Goal: Transaction & Acquisition: Purchase product/service

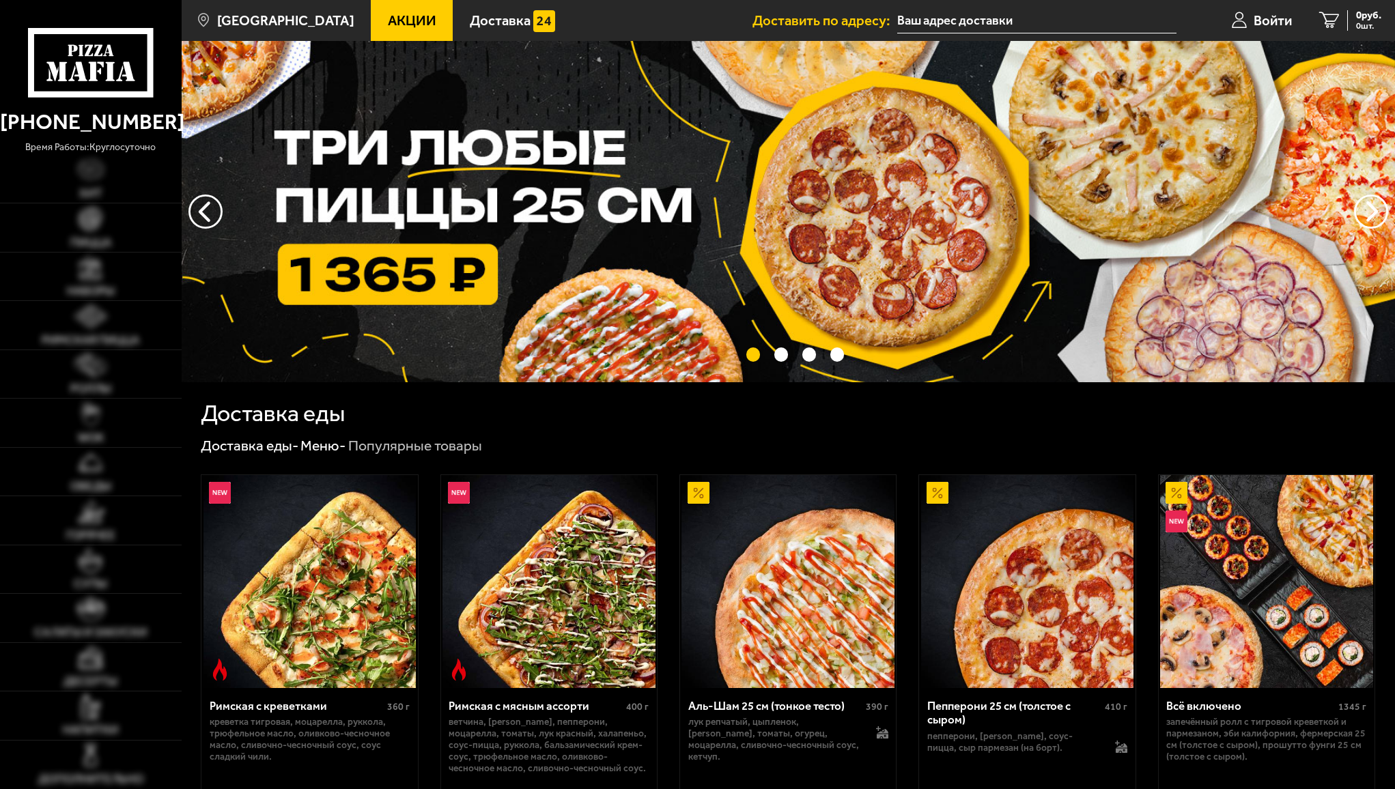
scroll to position [205, 0]
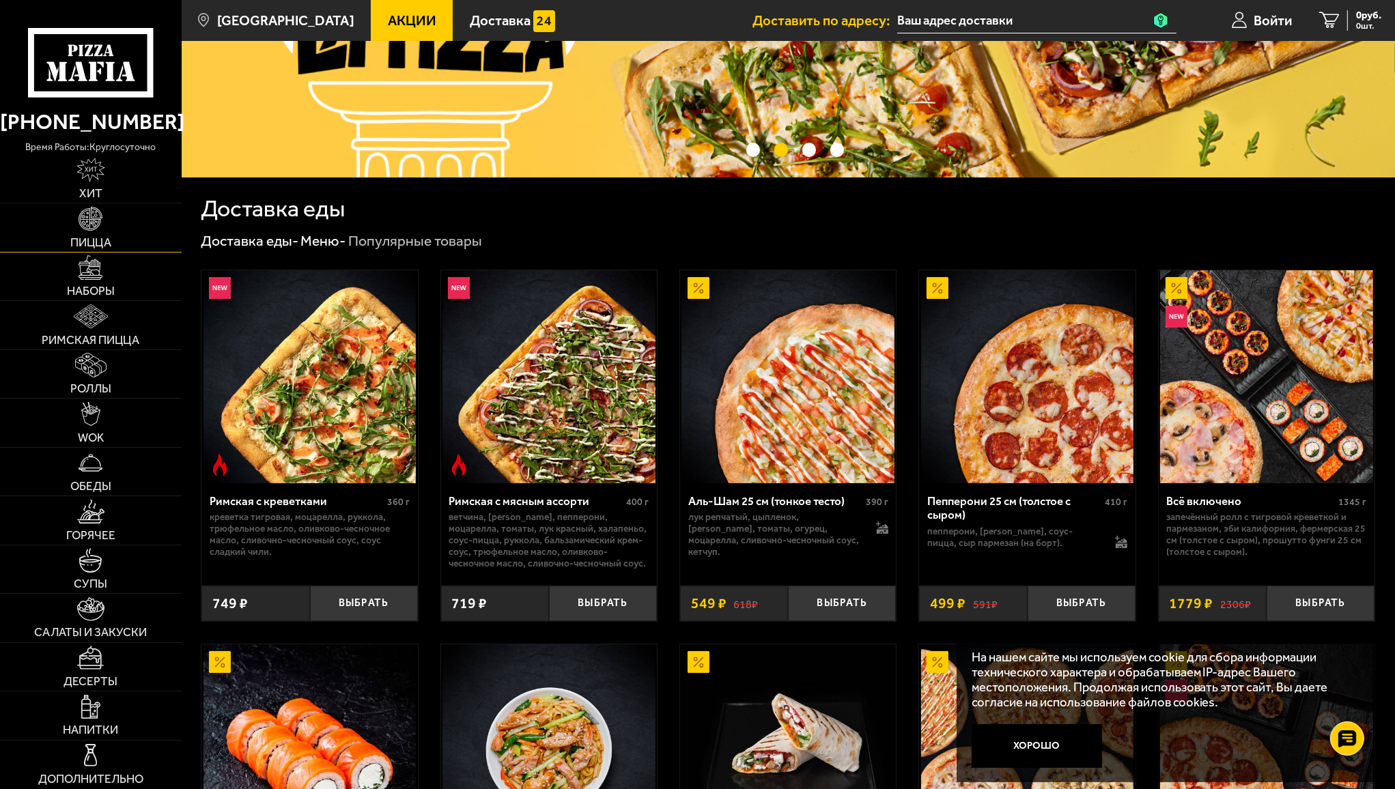
click at [89, 219] on img at bounding box center [91, 219] width 24 height 24
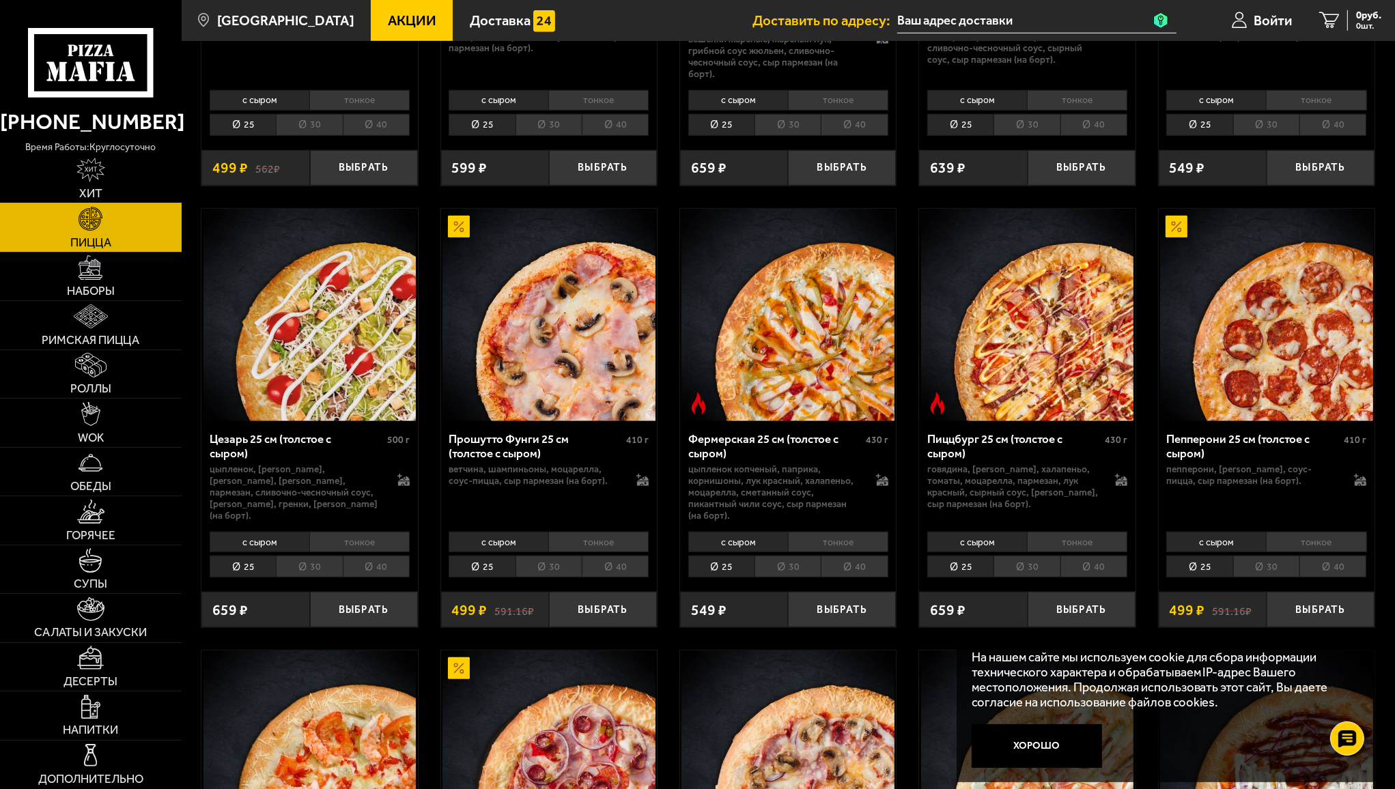
scroll to position [1297, 0]
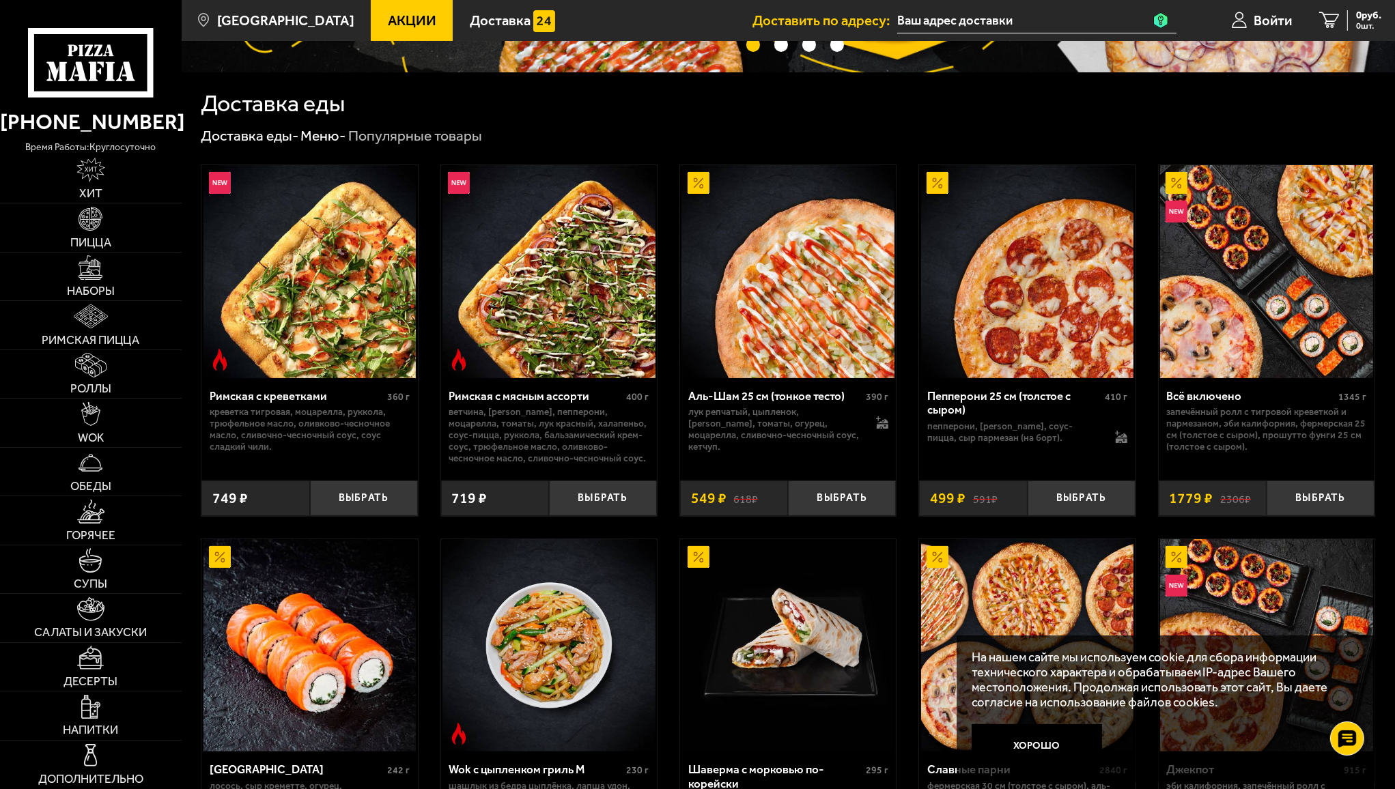
scroll to position [205, 0]
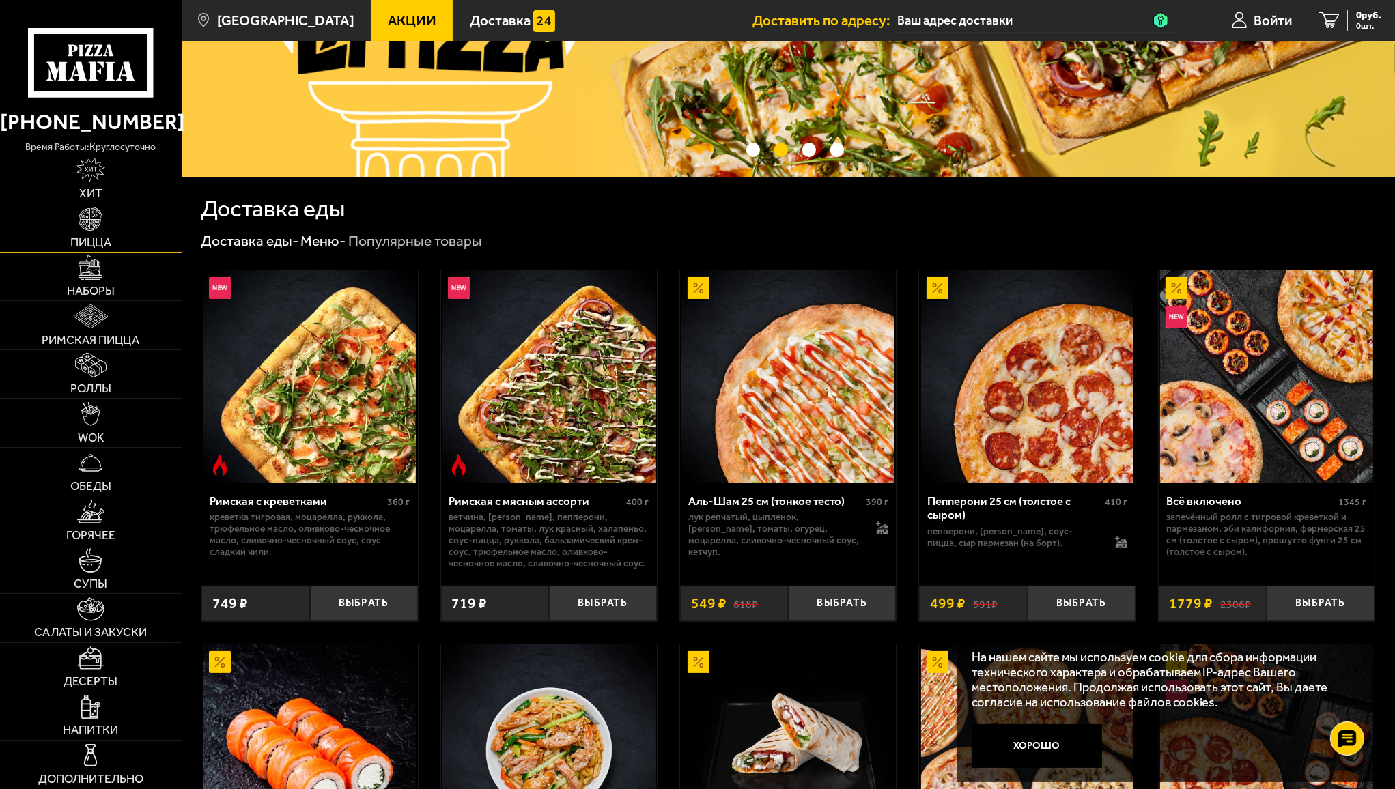
click at [83, 229] on img at bounding box center [91, 219] width 24 height 24
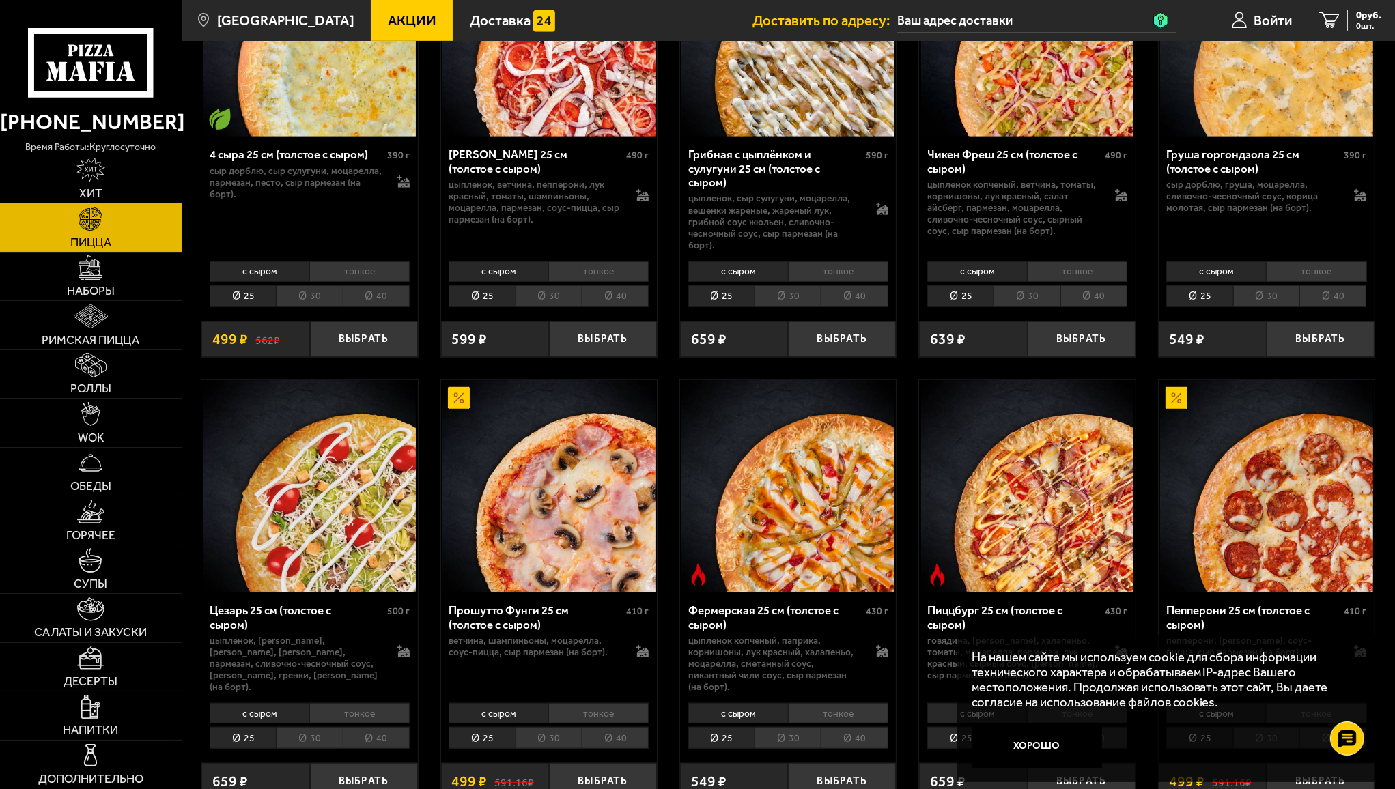
scroll to position [1297, 0]
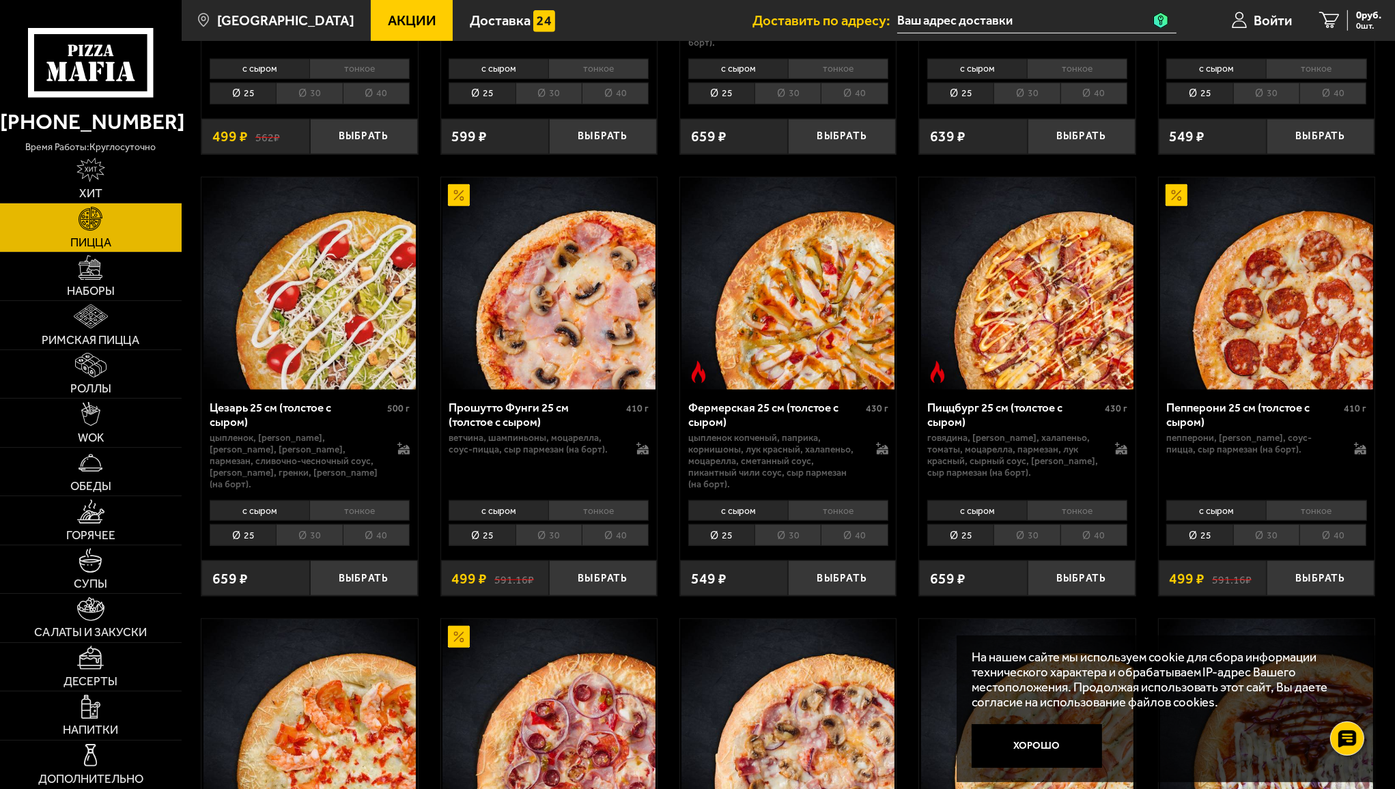
click at [312, 298] on img at bounding box center [309, 284] width 213 height 213
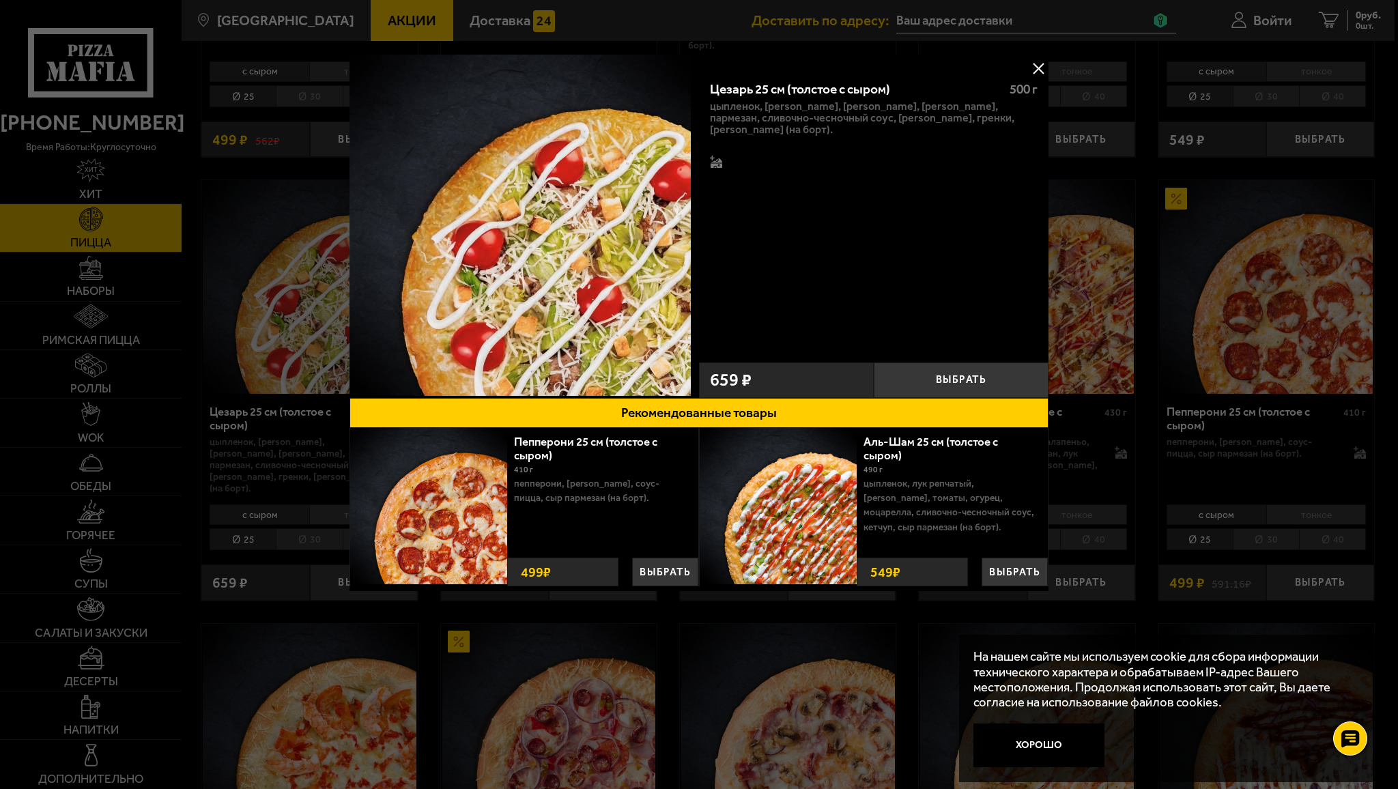
click at [1038, 68] on button at bounding box center [1038, 68] width 20 height 20
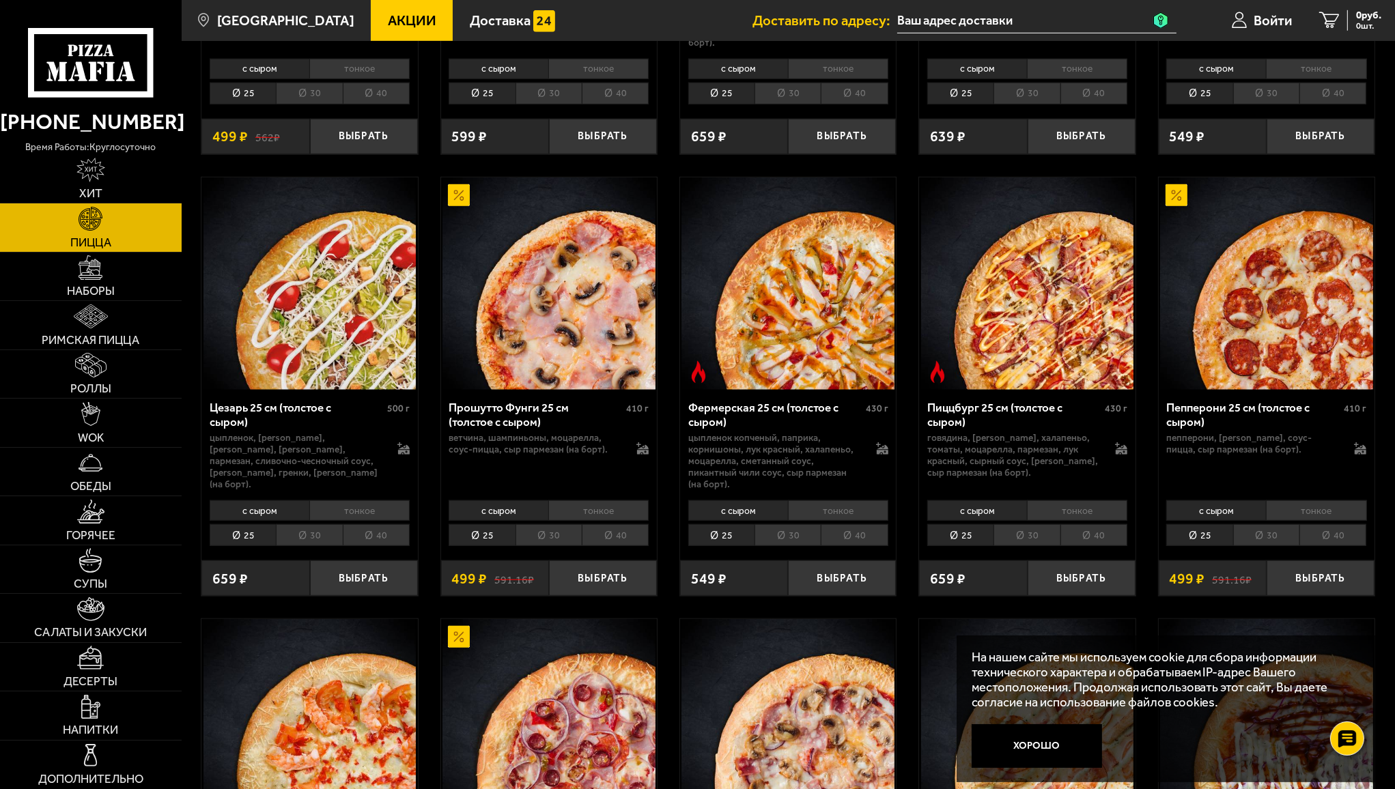
click at [593, 269] on img at bounding box center [548, 284] width 213 height 213
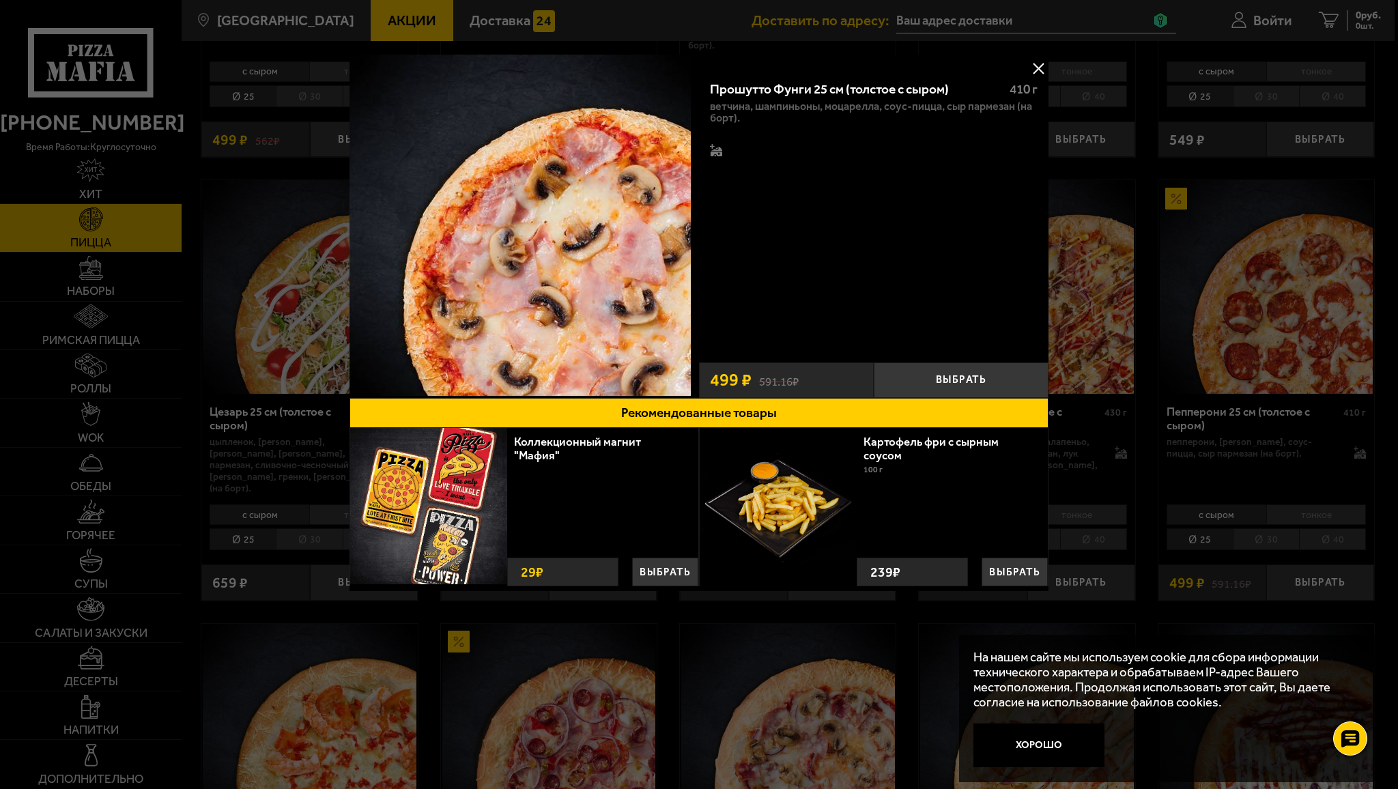
click at [1043, 67] on button at bounding box center [1038, 68] width 20 height 20
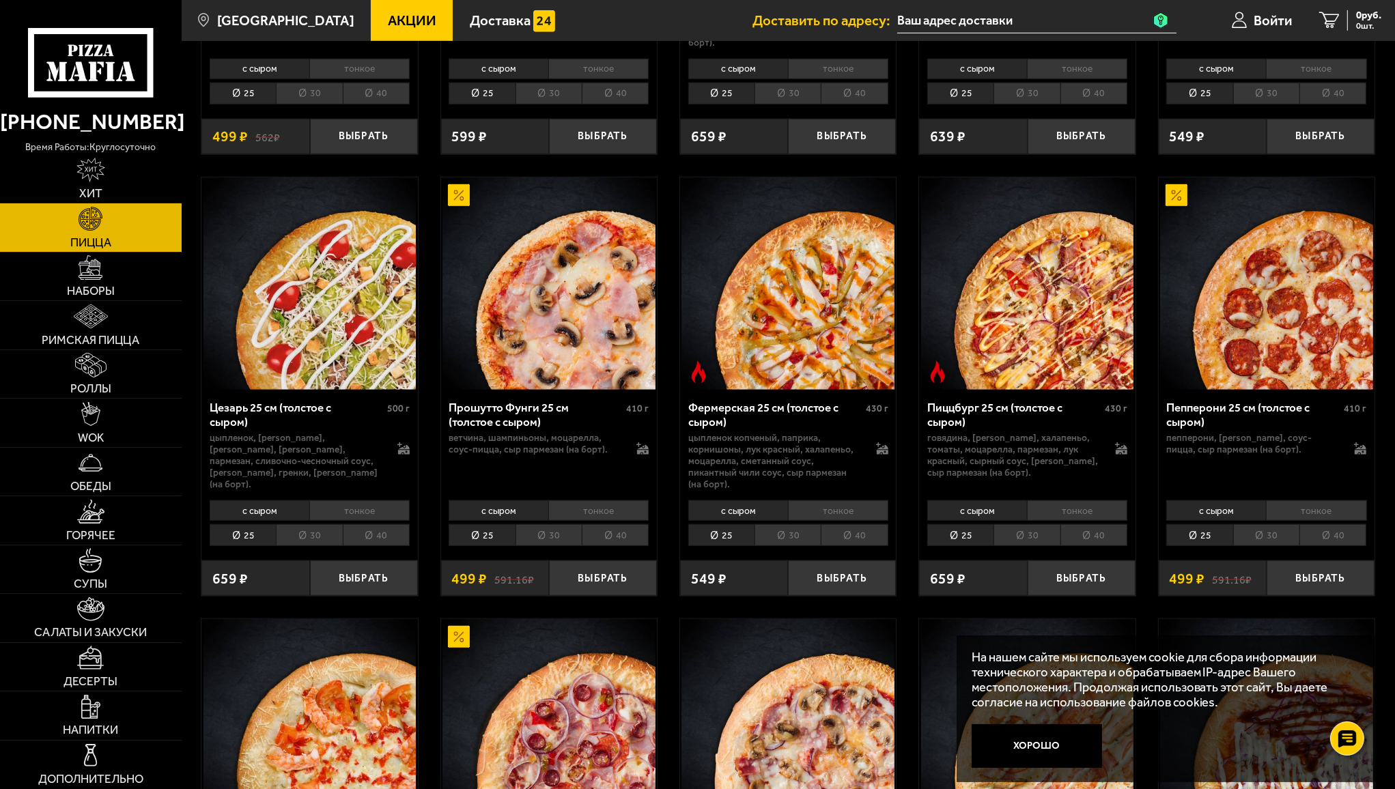
click at [952, 16] on input "text" at bounding box center [1036, 20] width 279 height 25
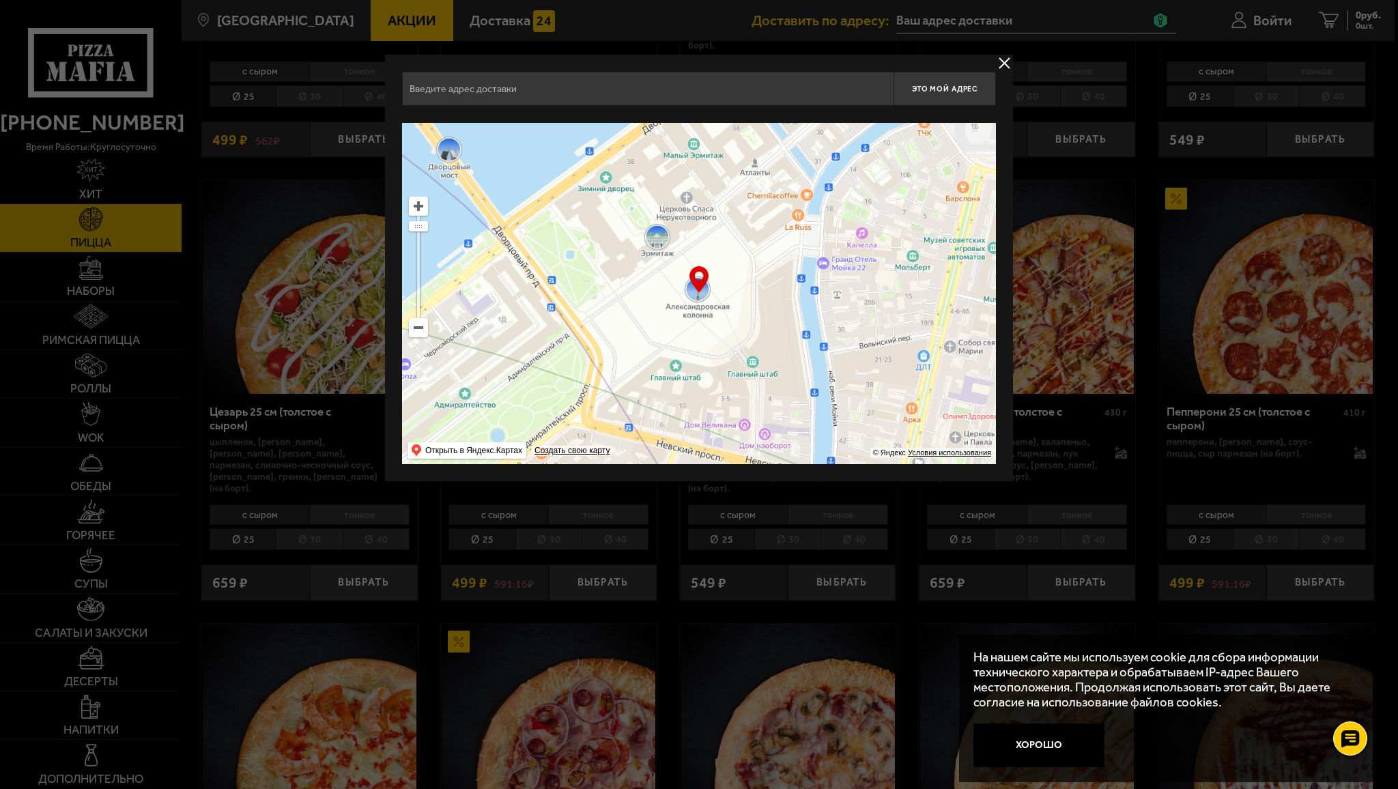
click at [466, 87] on input "text" at bounding box center [648, 89] width 492 height 34
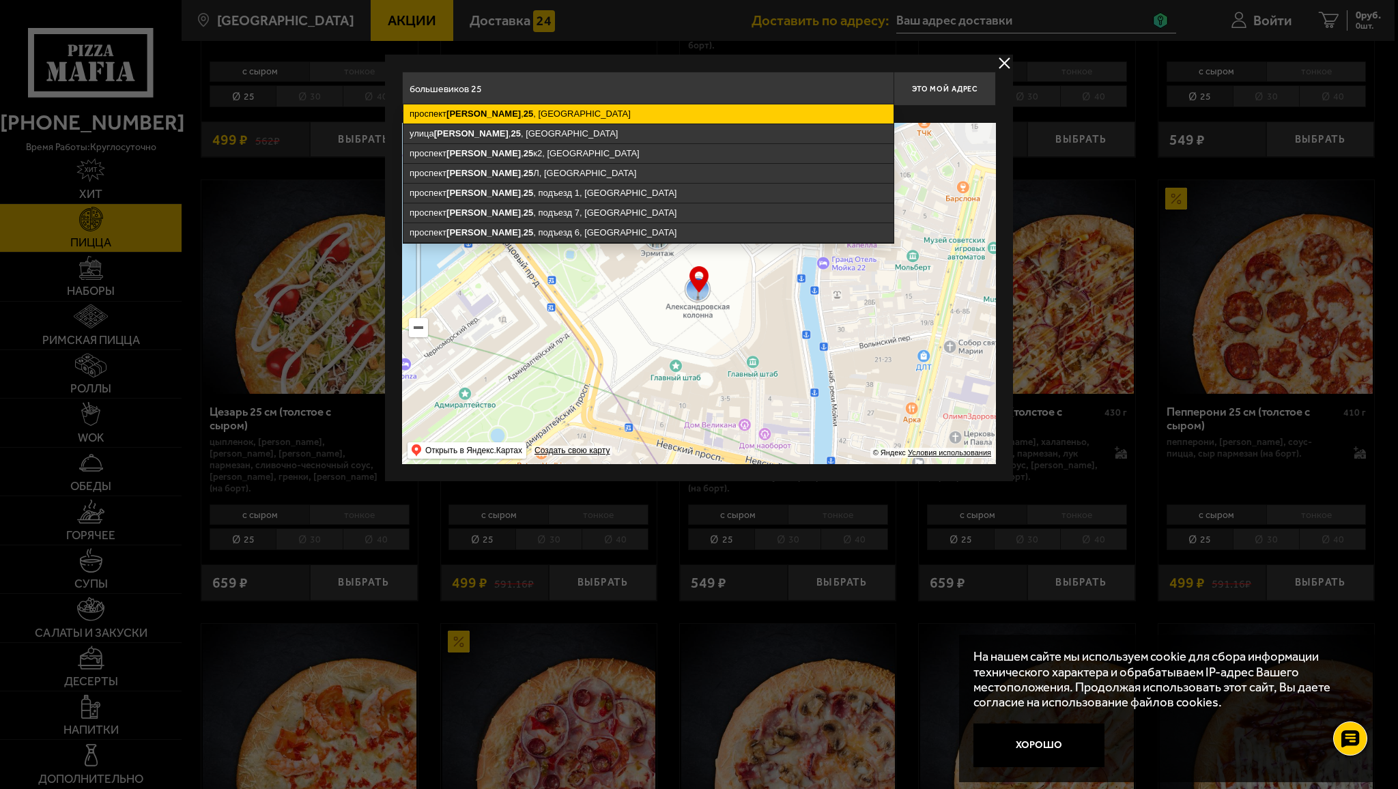
click at [510, 116] on ymaps "[STREET_ADDRESS]" at bounding box center [649, 113] width 490 height 19
type input "[STREET_ADDRESS]"
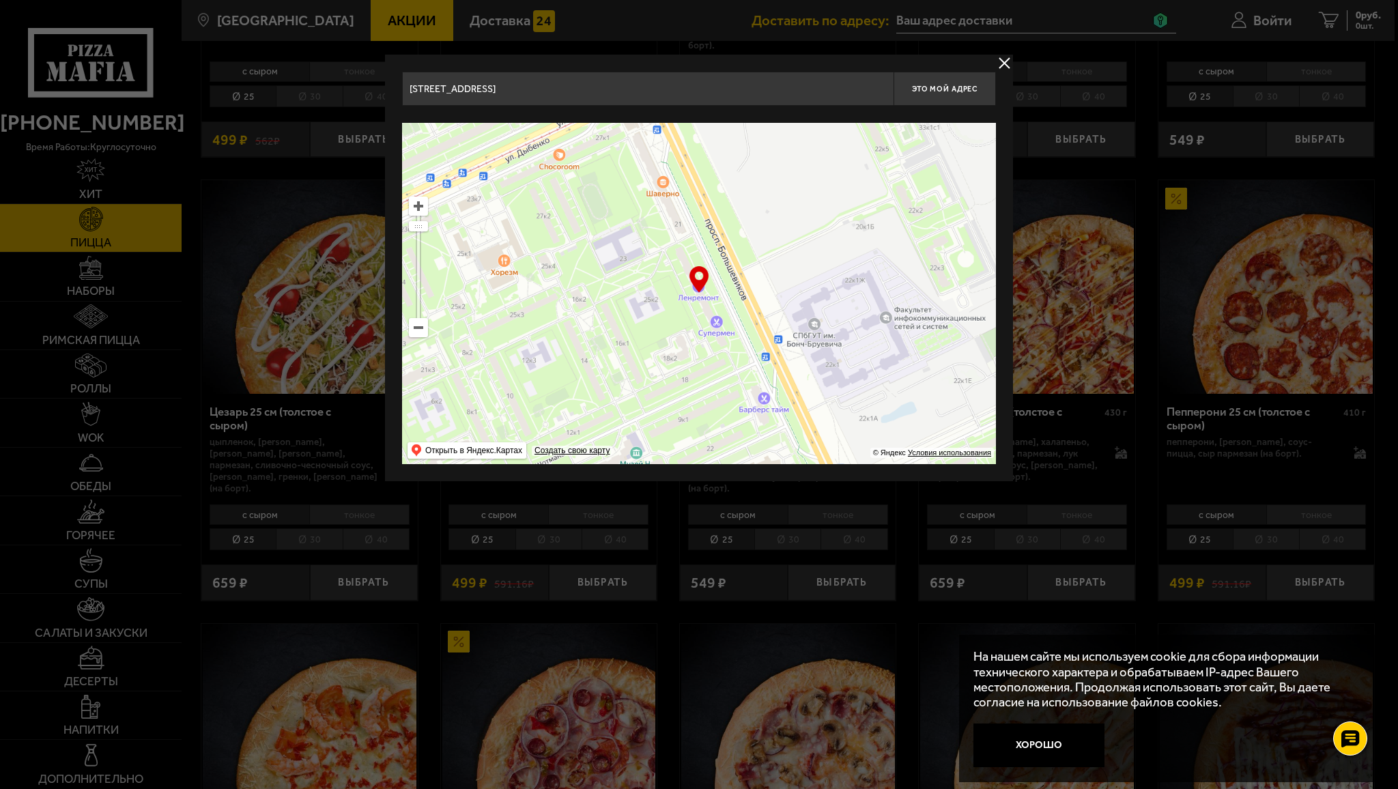
click at [697, 277] on div "… © Яндекс Условия использования Открыть в Яндекс.Картах Создать свою карту" at bounding box center [699, 293] width 594 height 341
click at [931, 92] on span "Это мой адрес" at bounding box center [945, 89] width 66 height 9
type input "[STREET_ADDRESS]"
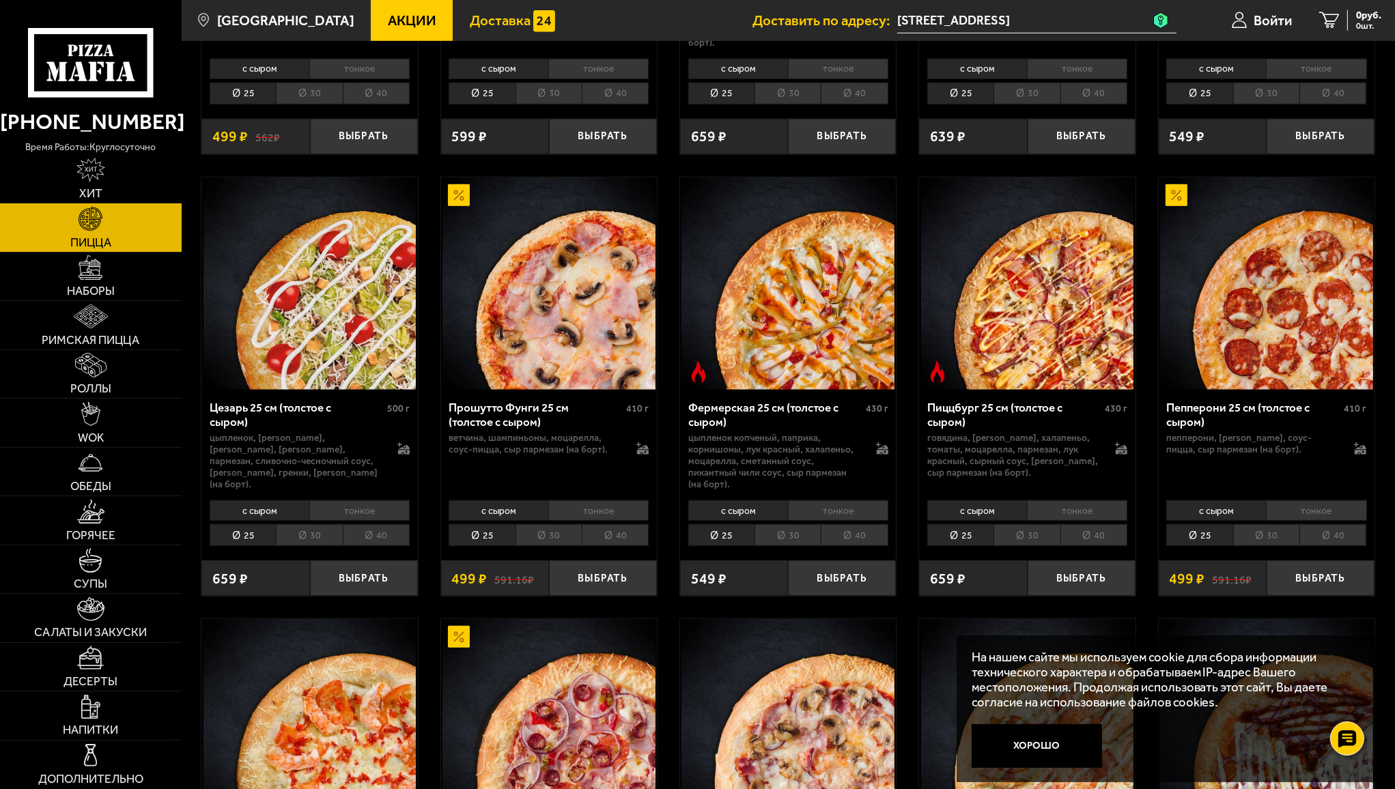
click at [533, 17] on img at bounding box center [544, 21] width 22 height 22
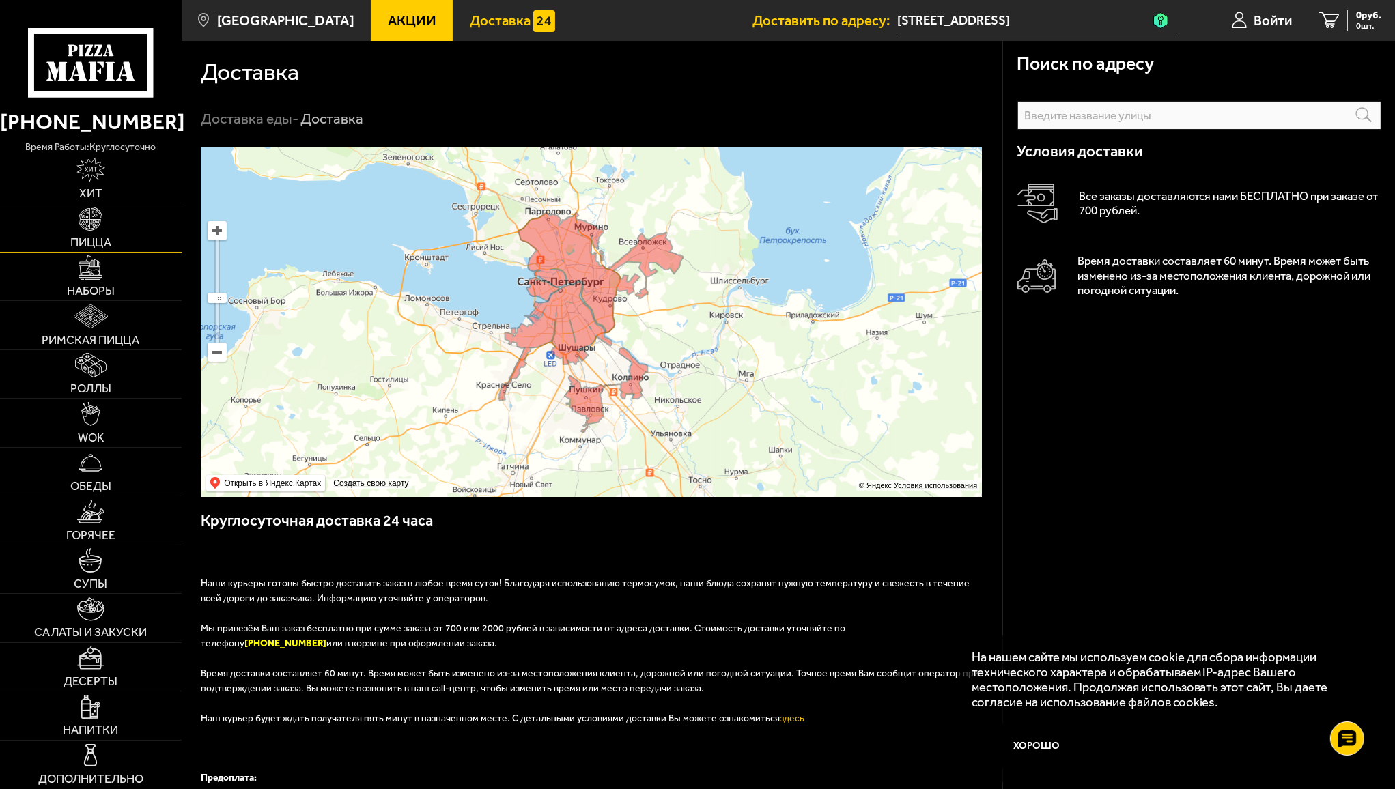
click at [90, 226] on img at bounding box center [91, 219] width 24 height 24
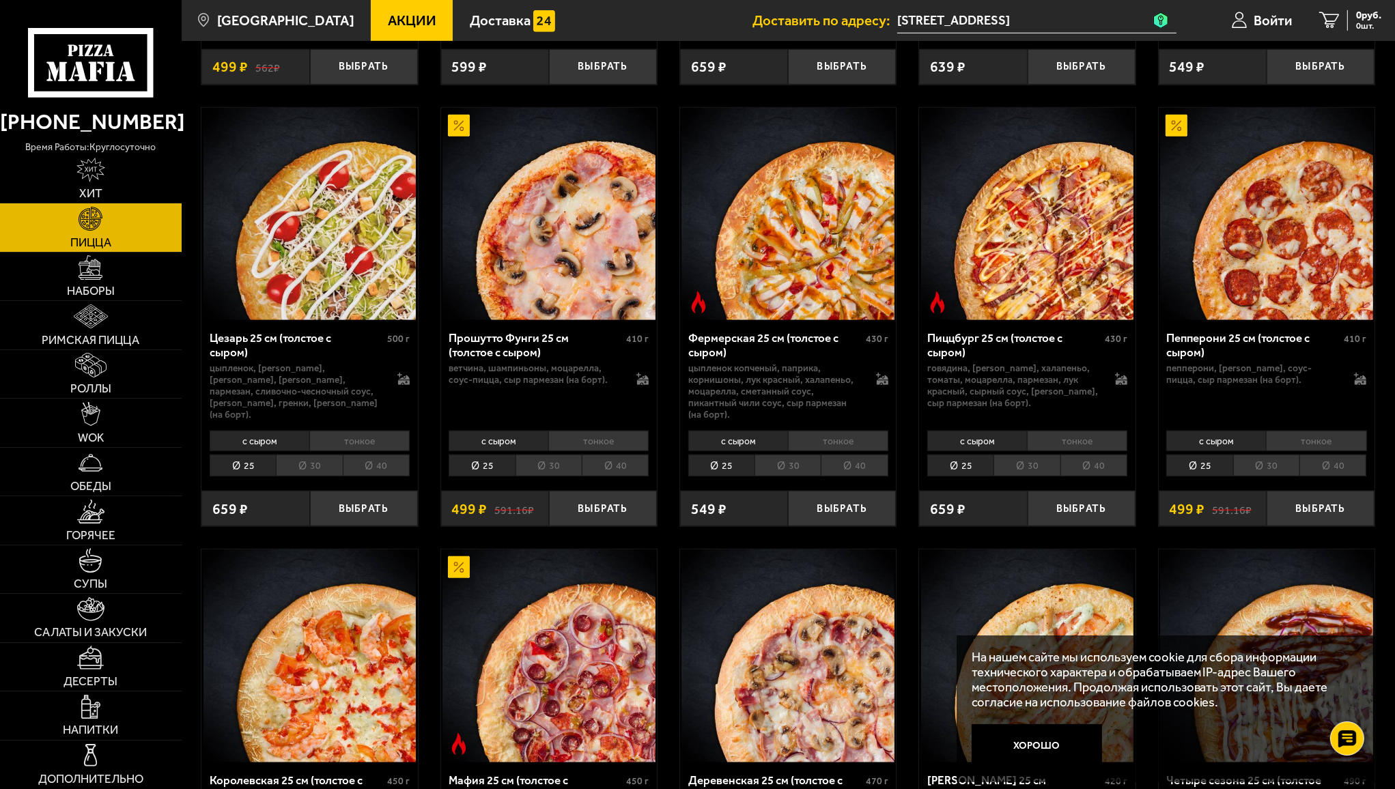
scroll to position [1366, 0]
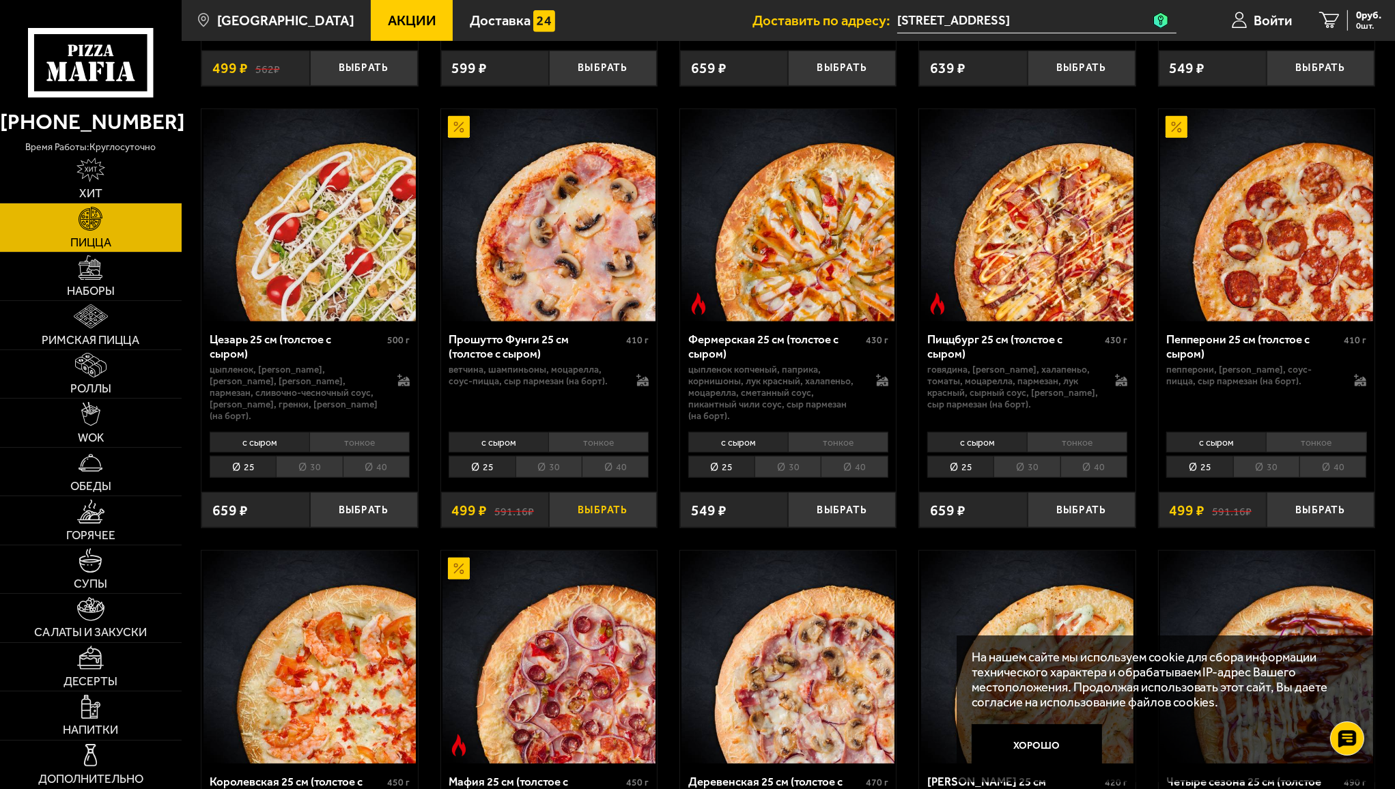
click at [601, 492] on button "Выбрать" at bounding box center [603, 510] width 108 height 36
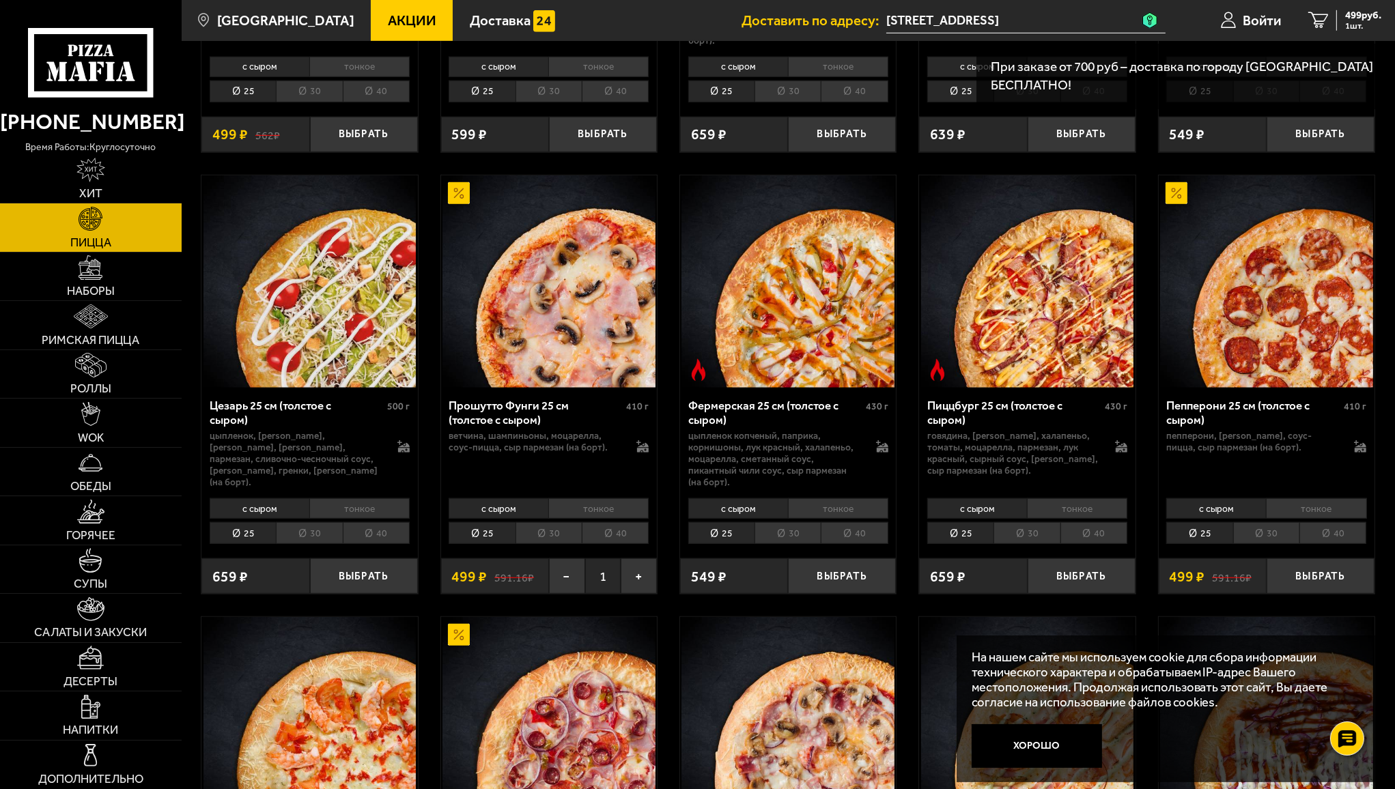
scroll to position [1297, 0]
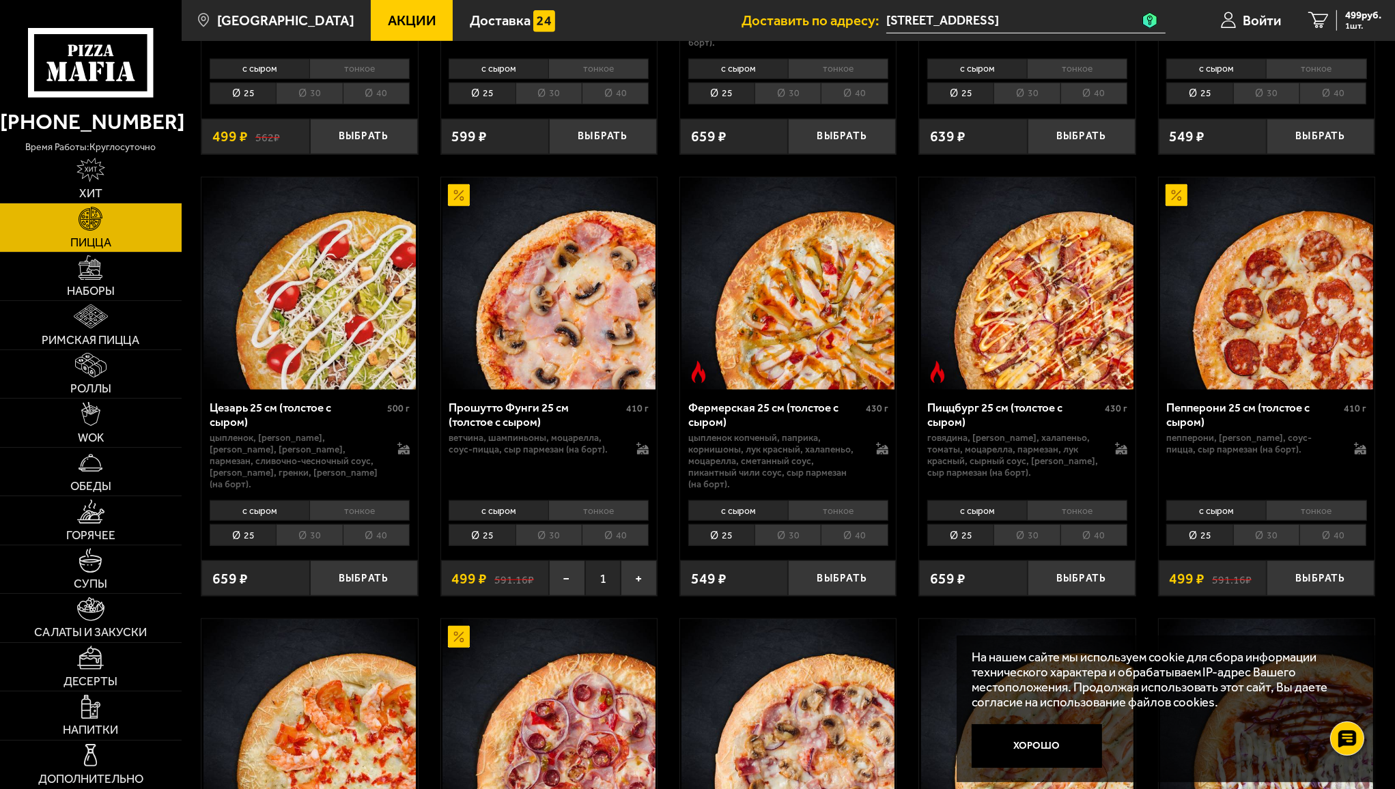
click at [548, 524] on li "30" at bounding box center [549, 535] width 66 height 22
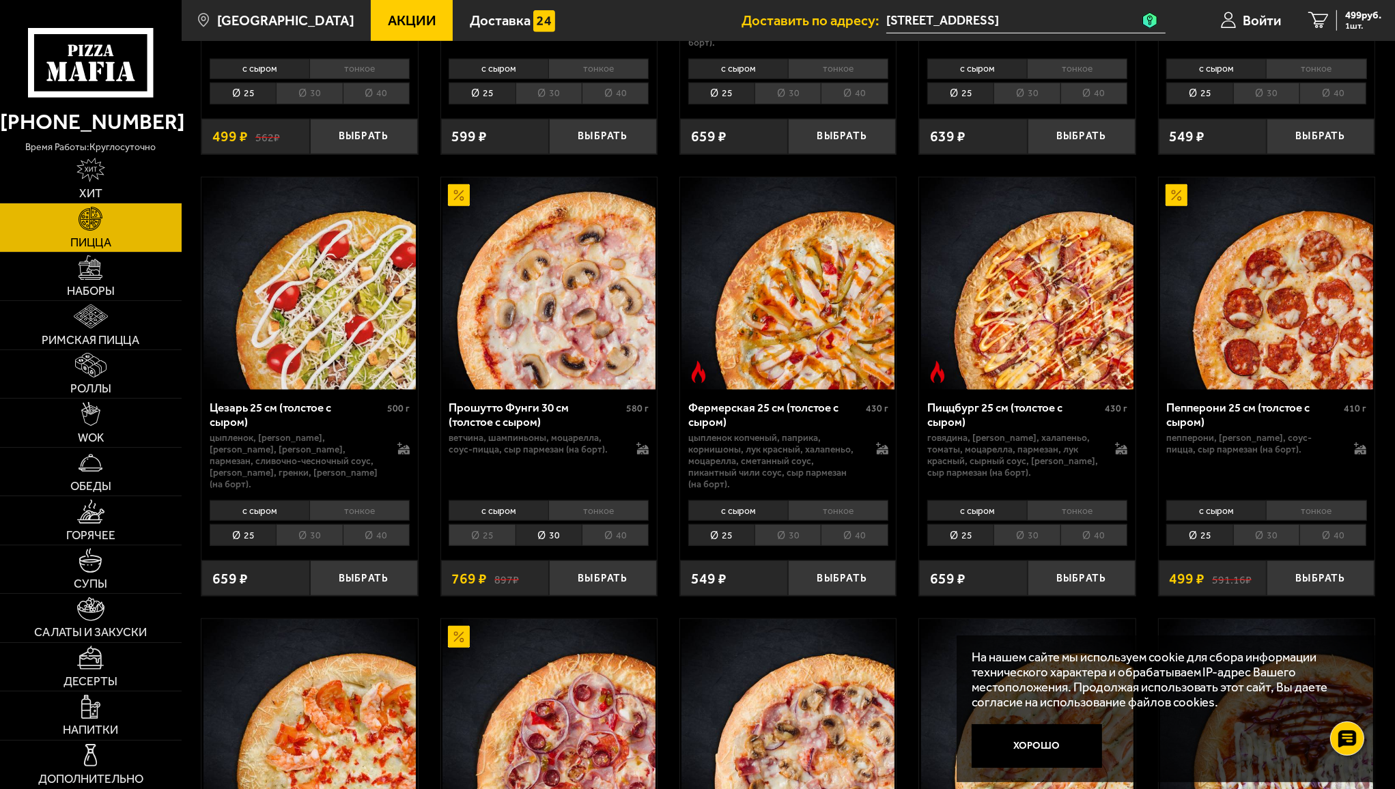
click at [620, 524] on li "40" at bounding box center [615, 535] width 67 height 22
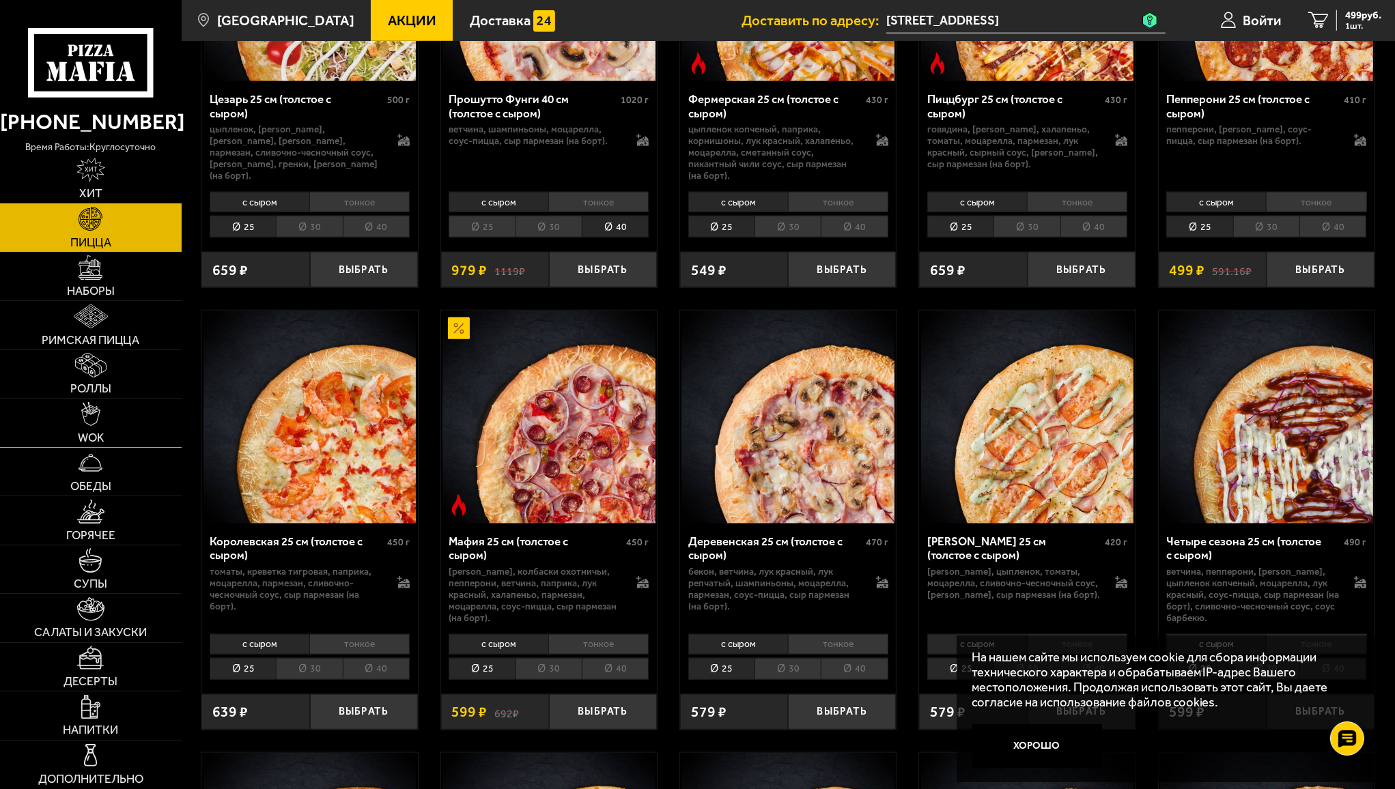
scroll to position [1639, 0]
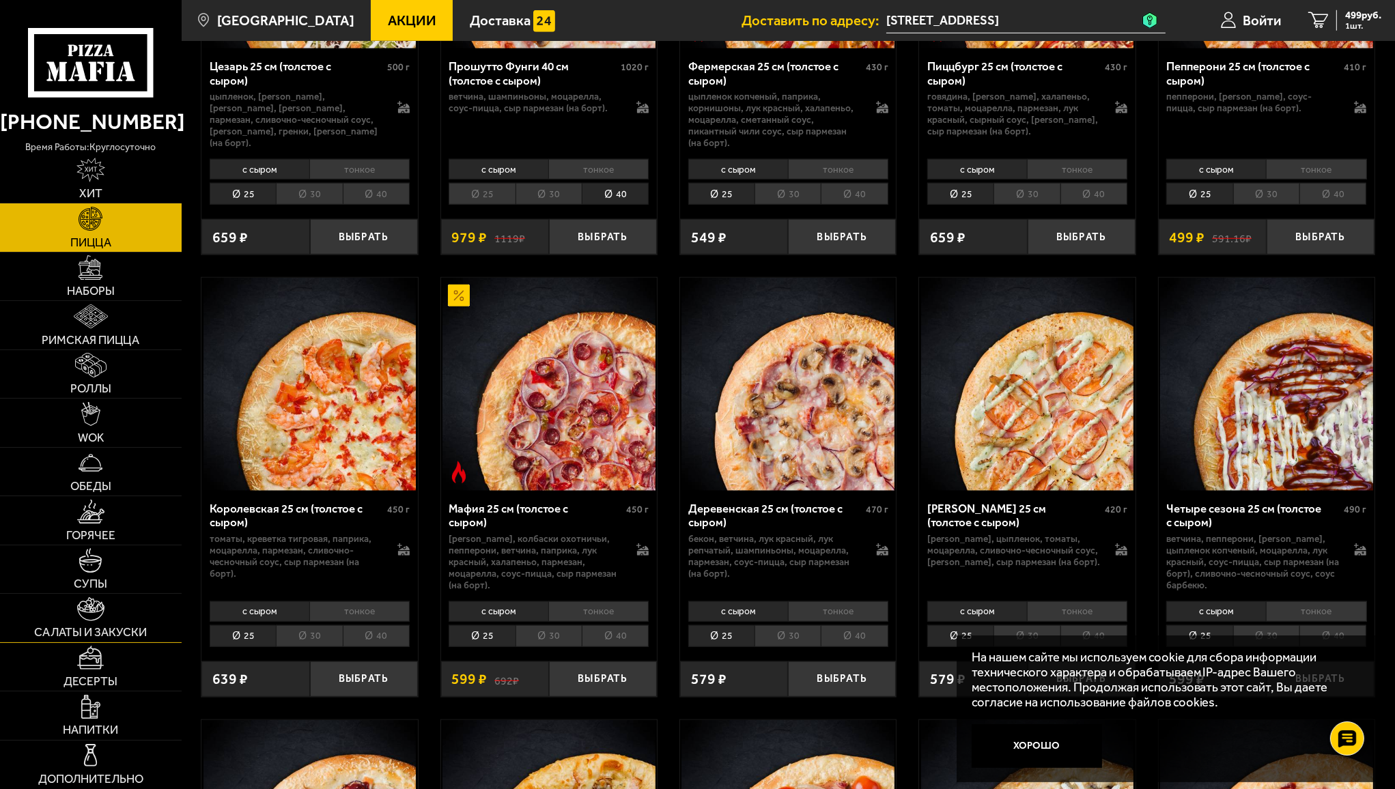
click at [79, 608] on img at bounding box center [90, 609] width 27 height 24
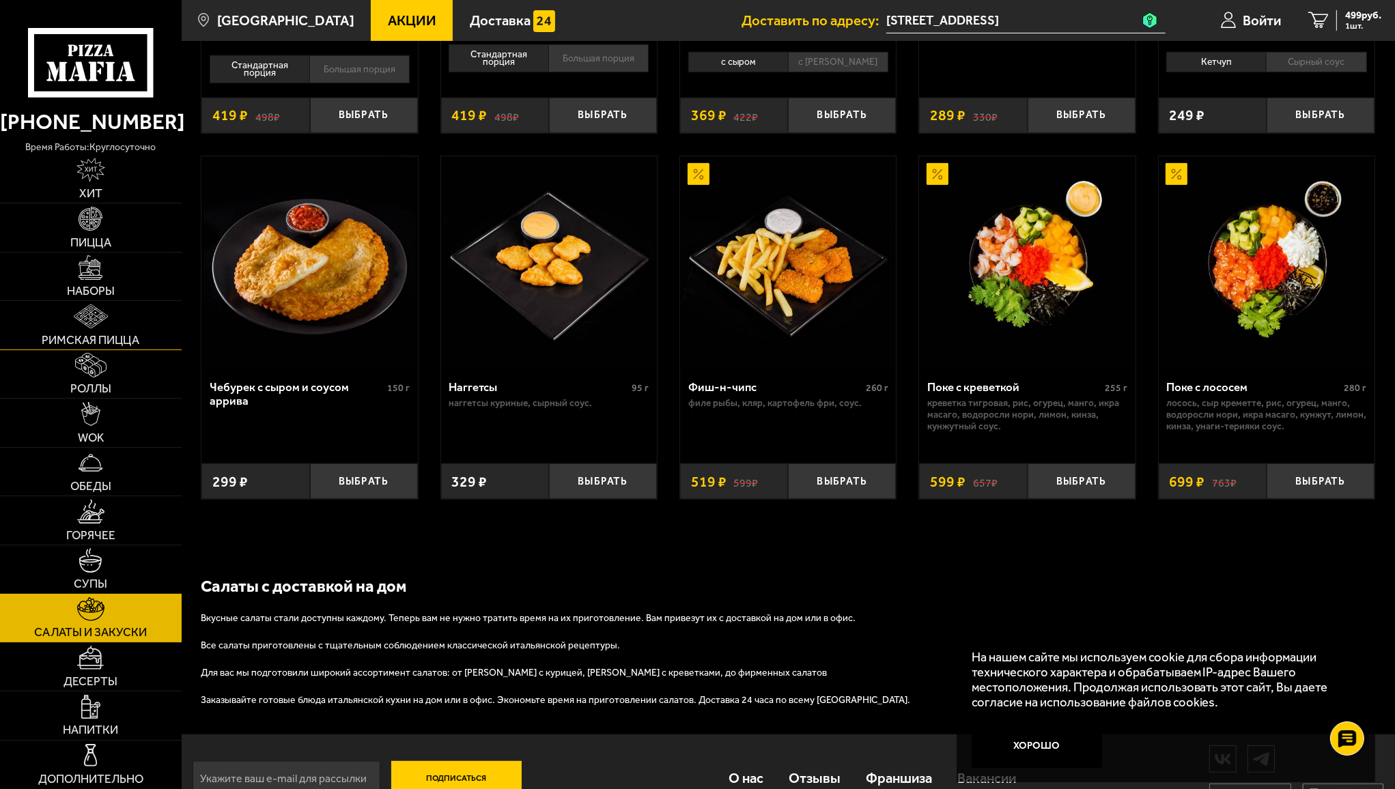
scroll to position [825, 0]
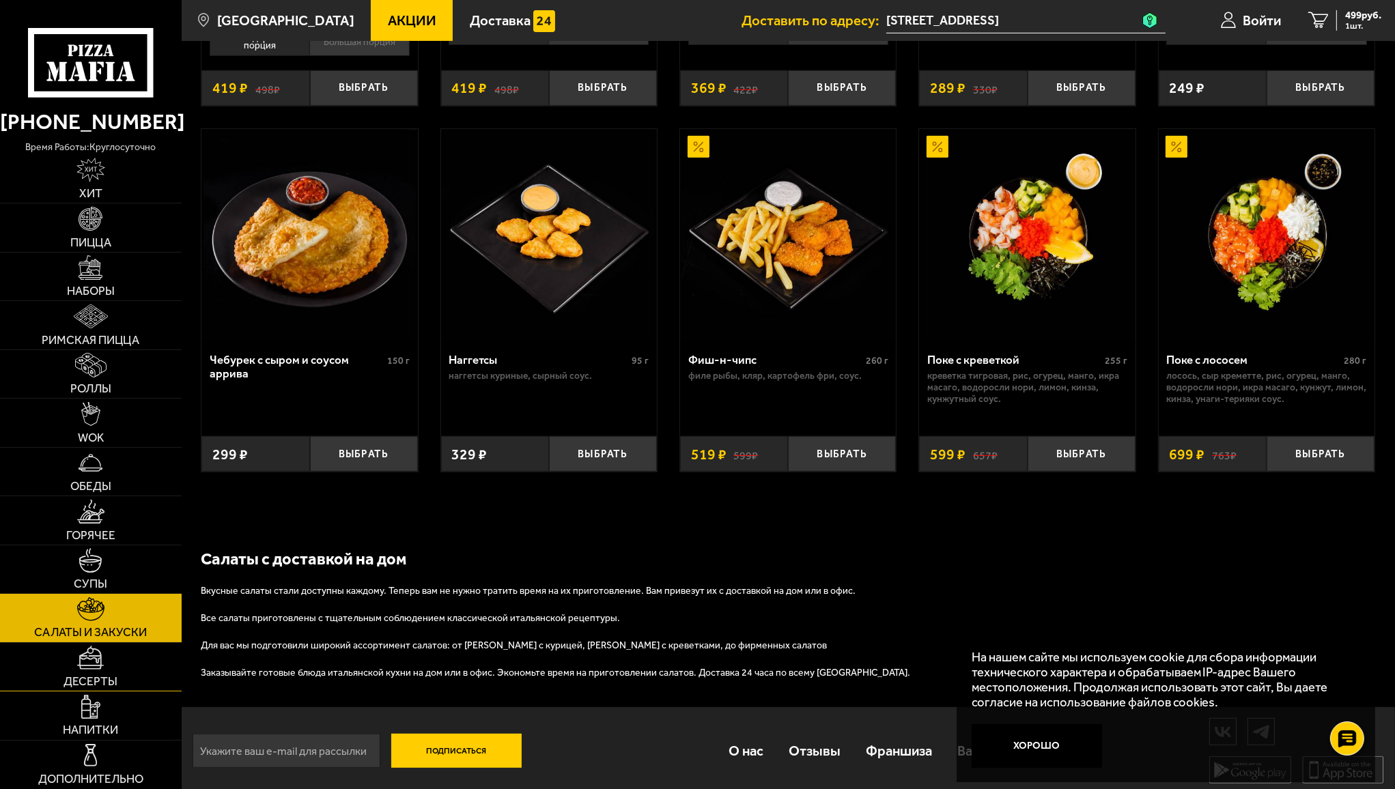
click at [87, 670] on img at bounding box center [90, 658] width 27 height 24
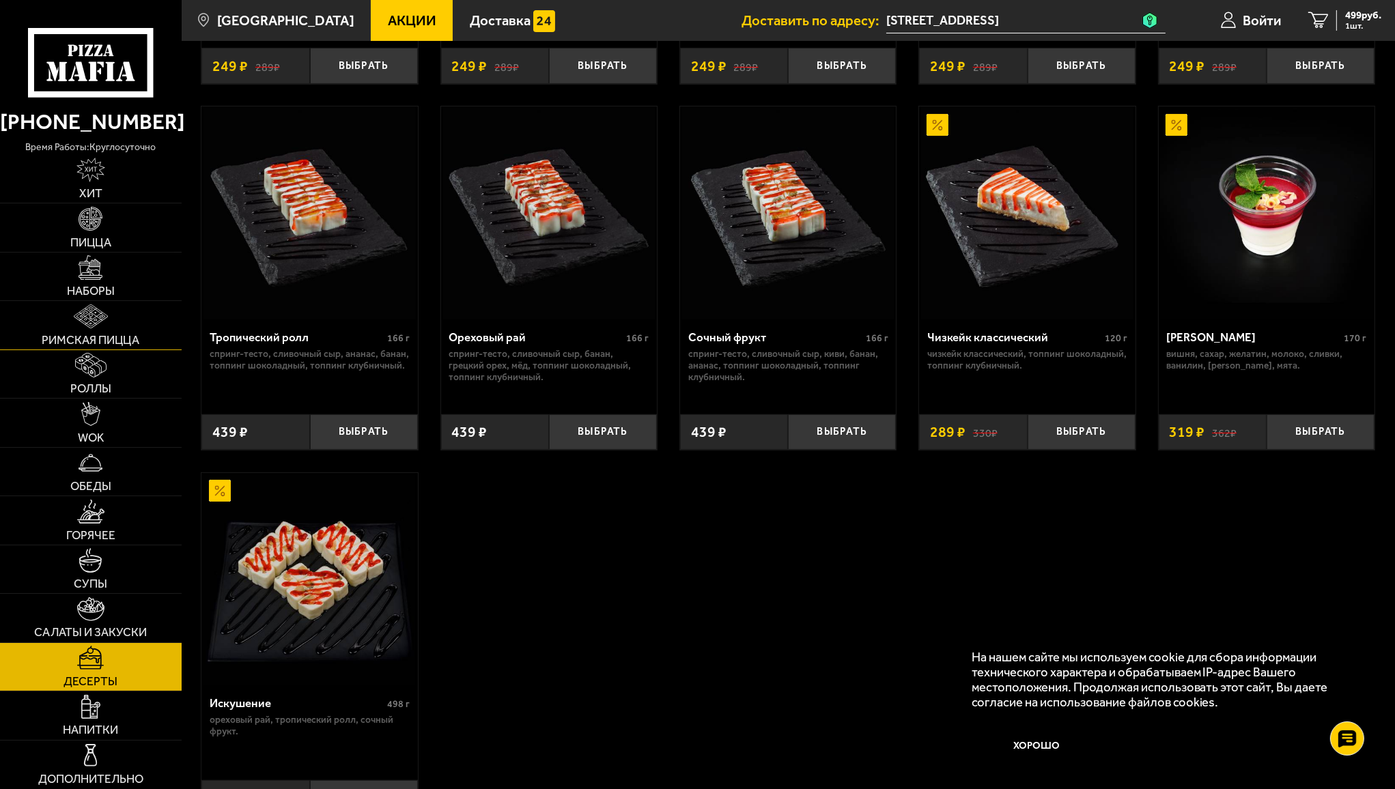
scroll to position [490, 0]
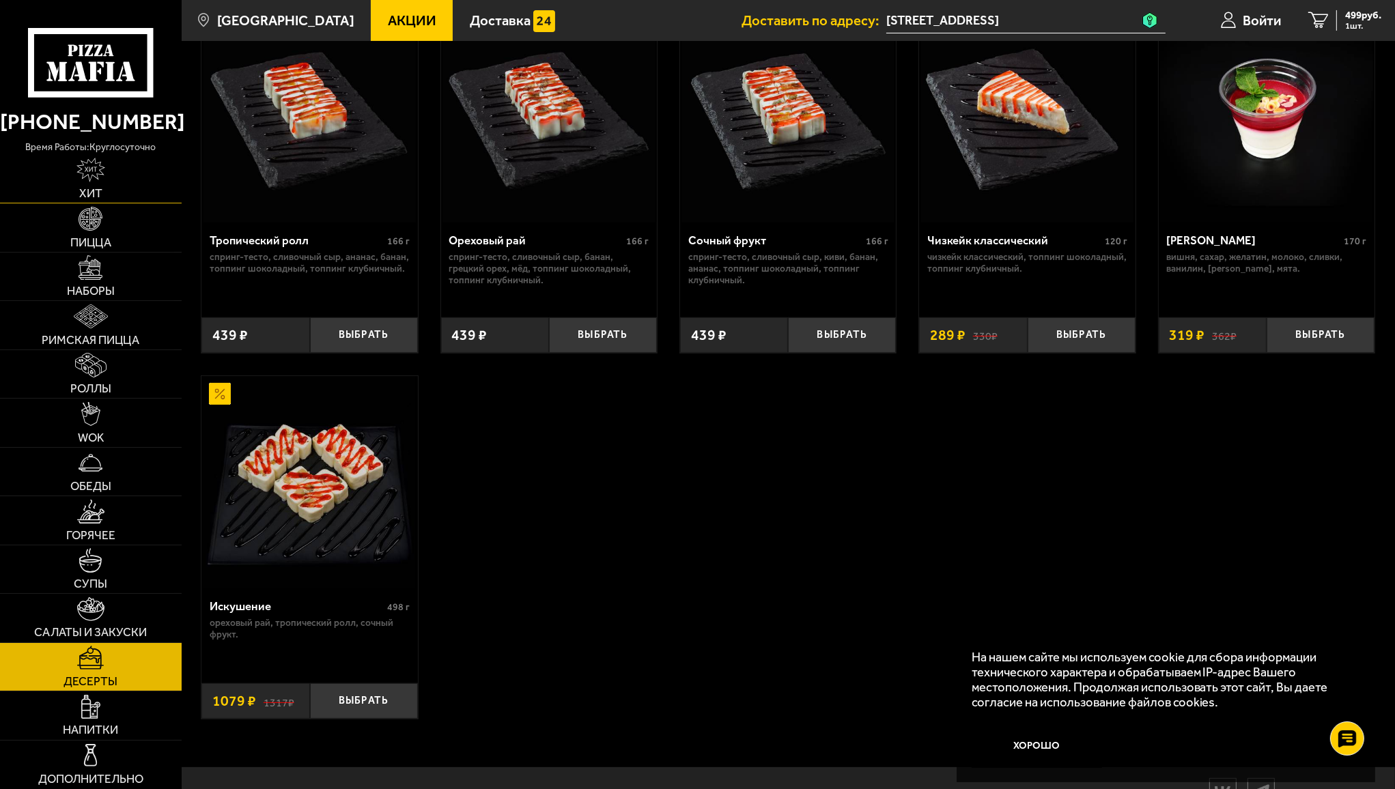
click at [87, 184] on link "Хит" at bounding box center [91, 179] width 182 height 48
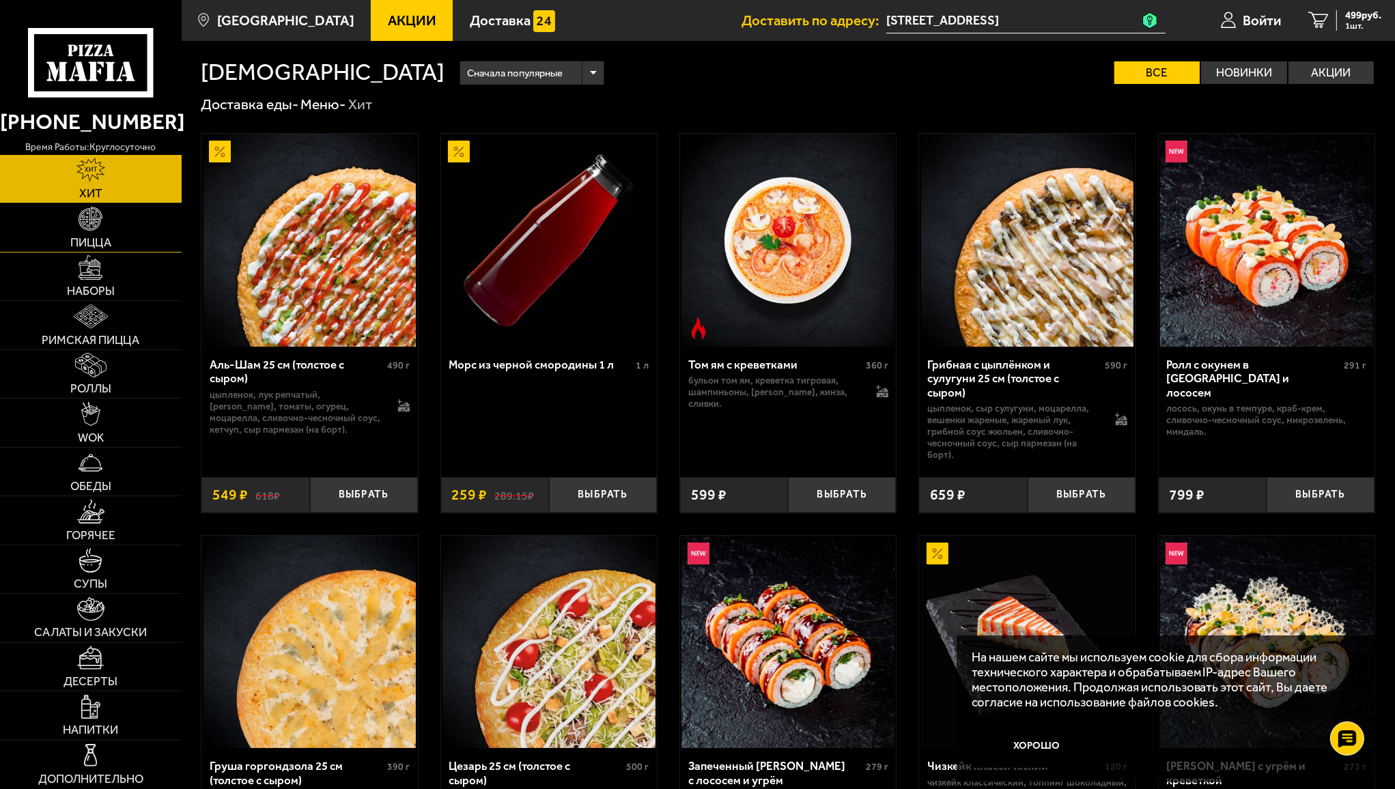
click at [90, 227] on img at bounding box center [91, 219] width 24 height 24
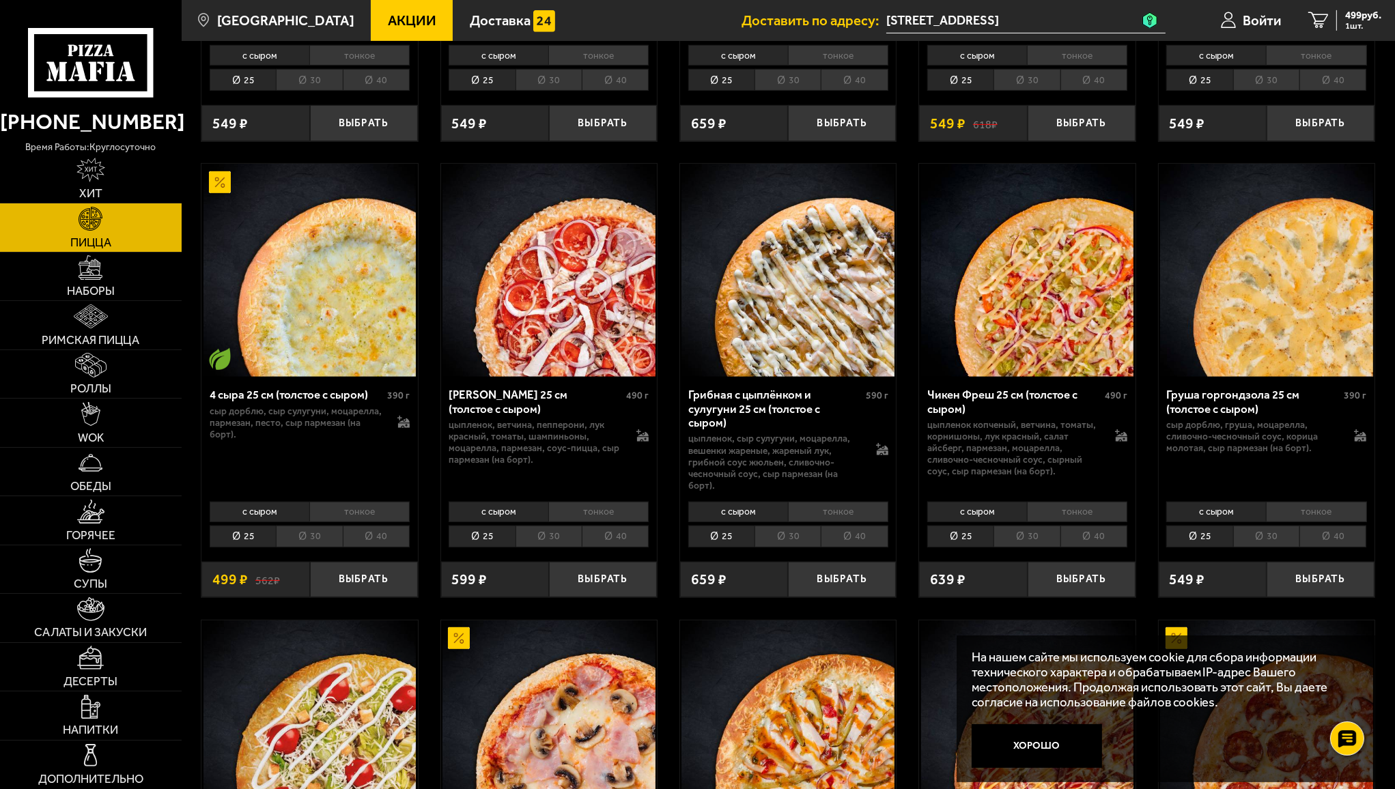
scroll to position [888, 0]
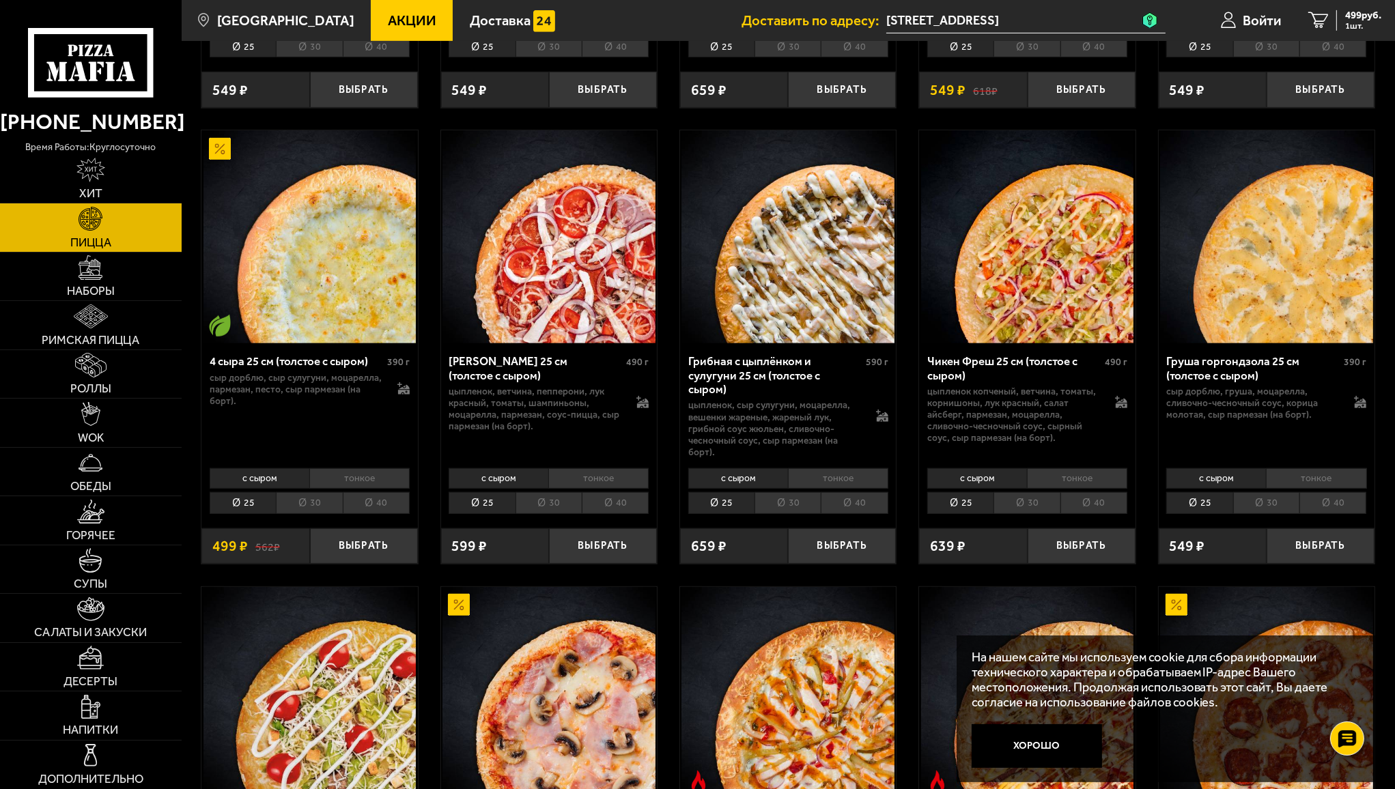
click at [1011, 294] on img at bounding box center [1027, 236] width 213 height 213
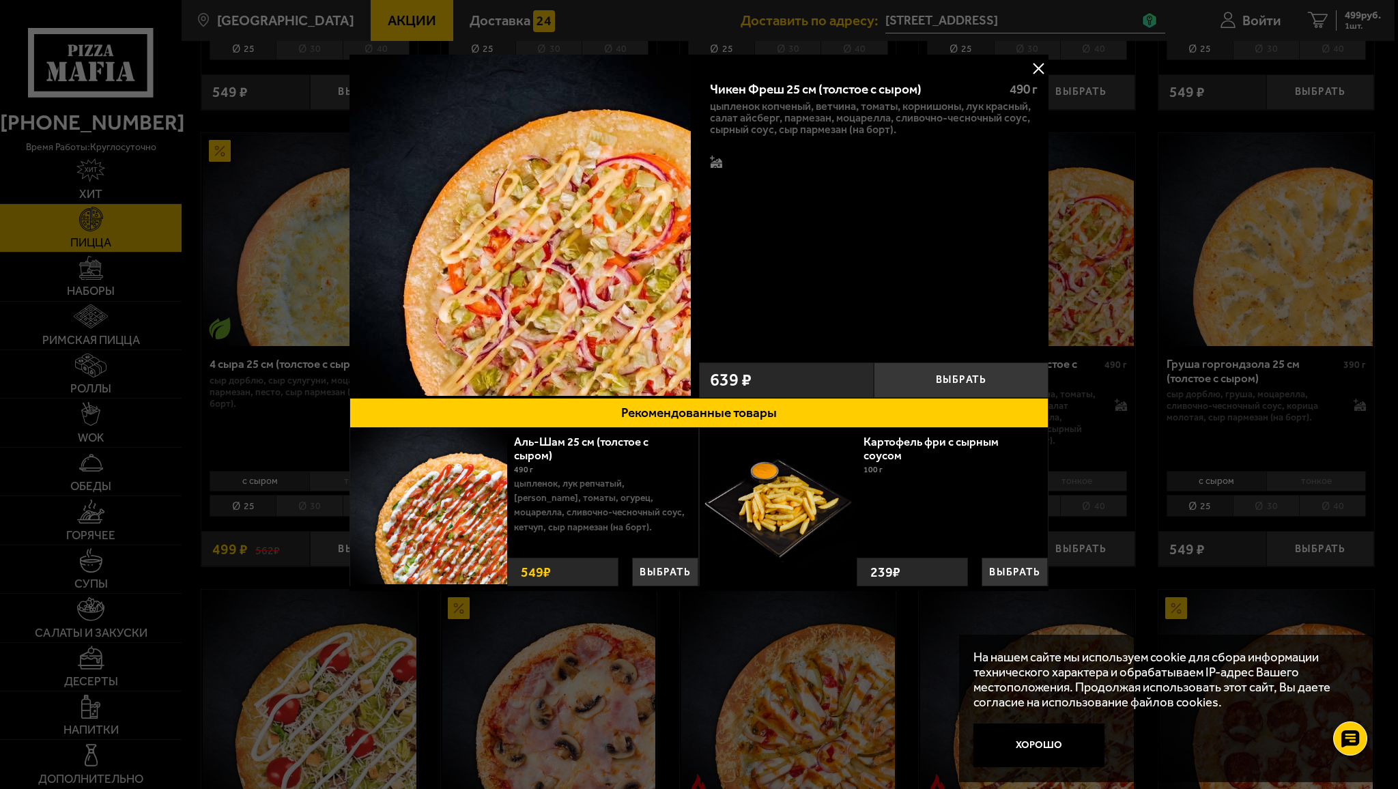
click at [1037, 64] on button at bounding box center [1038, 68] width 20 height 20
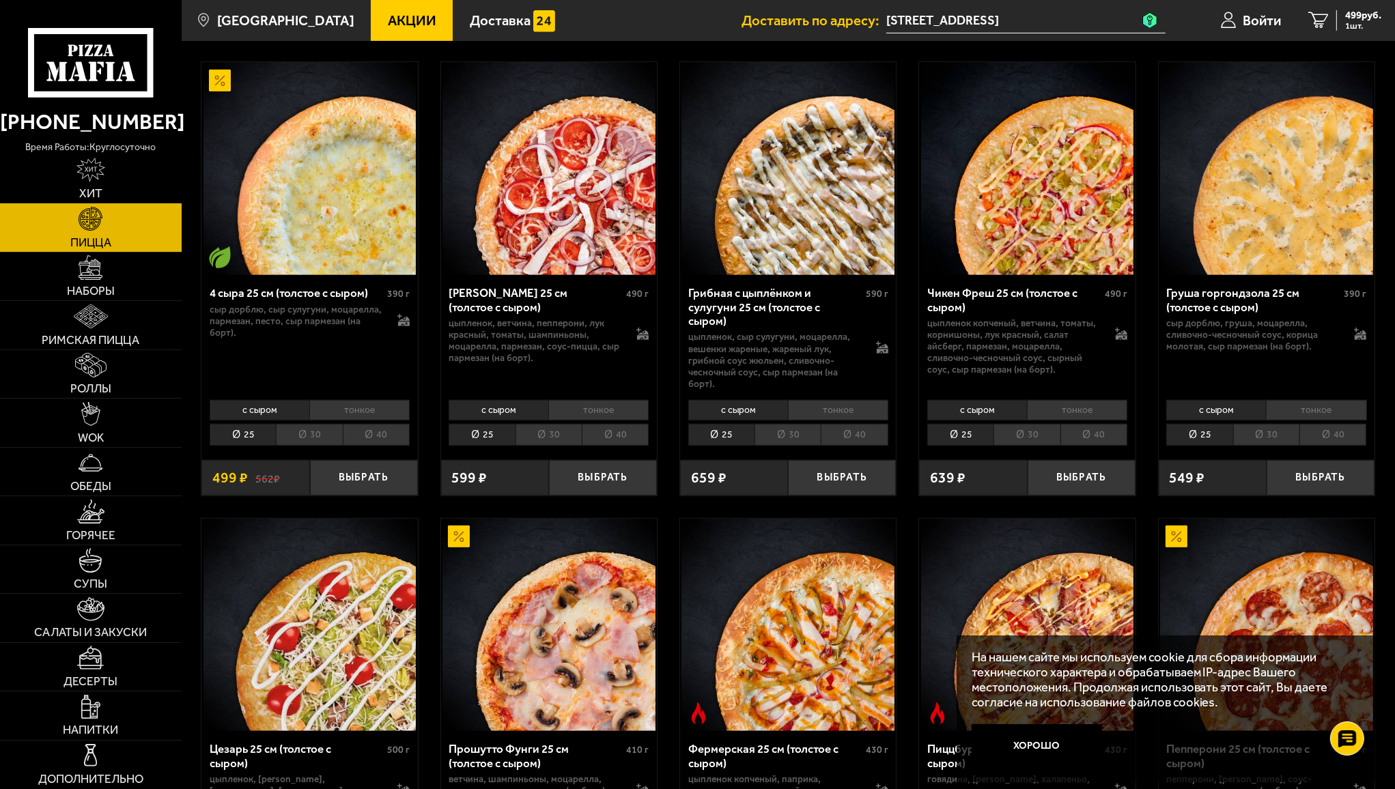
scroll to position [888, 0]
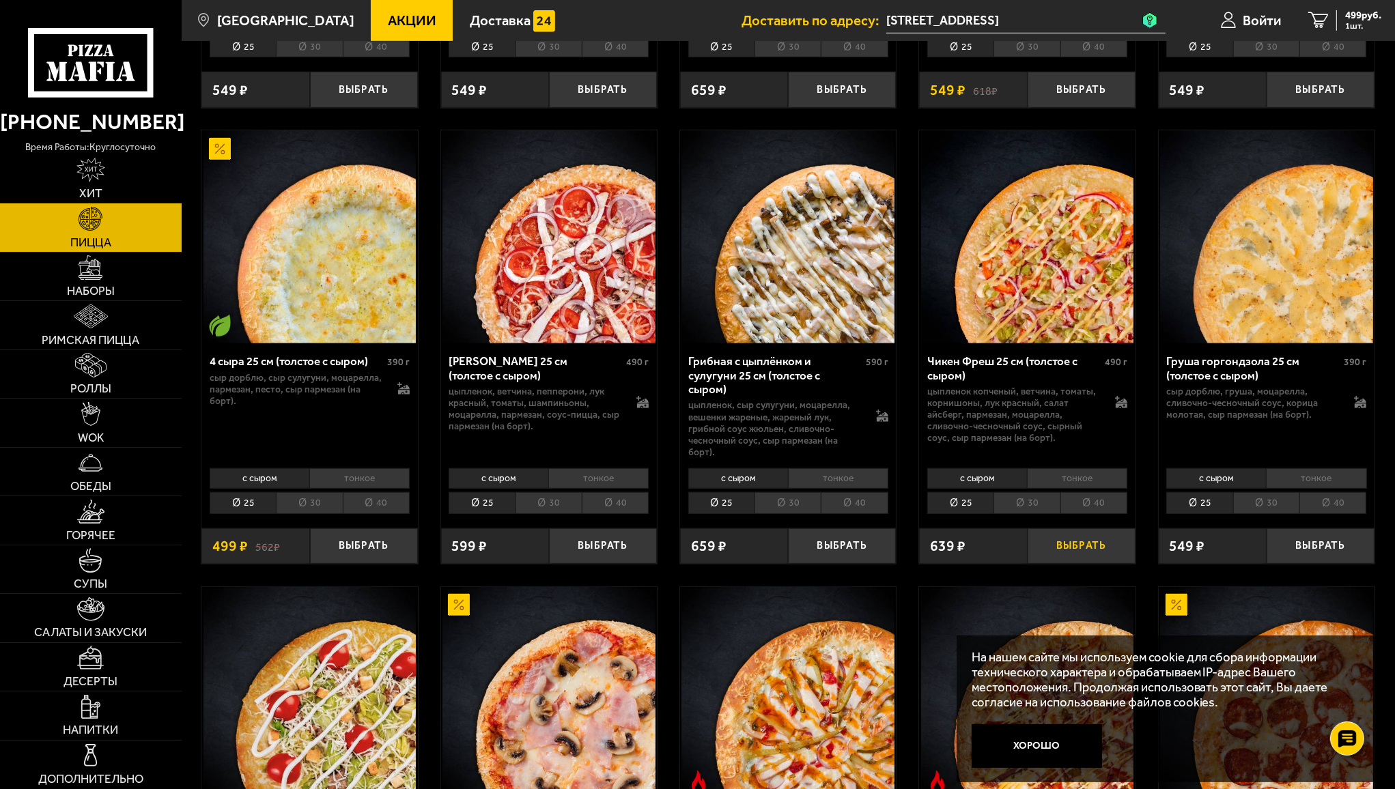
click at [1073, 536] on button "Выбрать" at bounding box center [1082, 547] width 108 height 36
click at [1358, 15] on span "1138 руб." at bounding box center [1361, 15] width 42 height 10
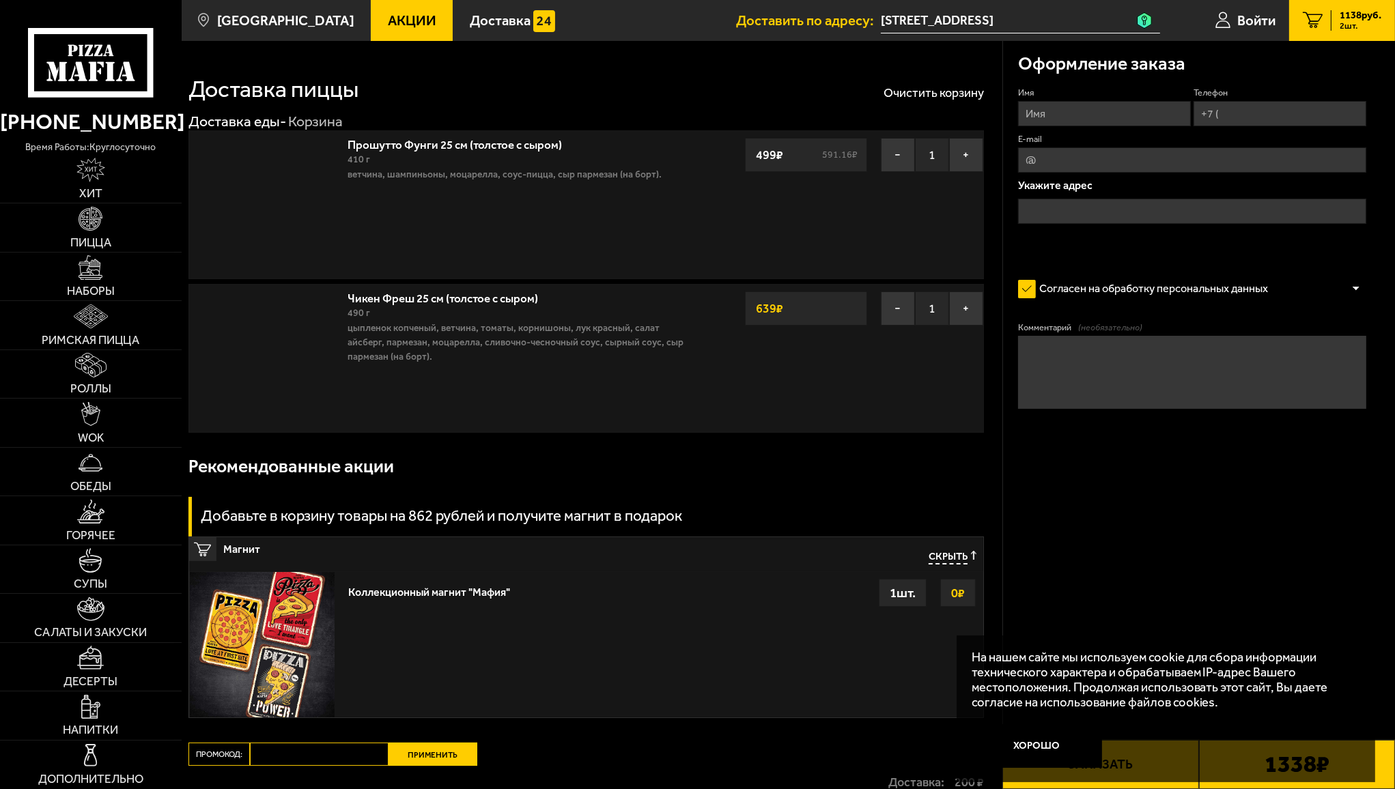
type input "[STREET_ADDRESS]"
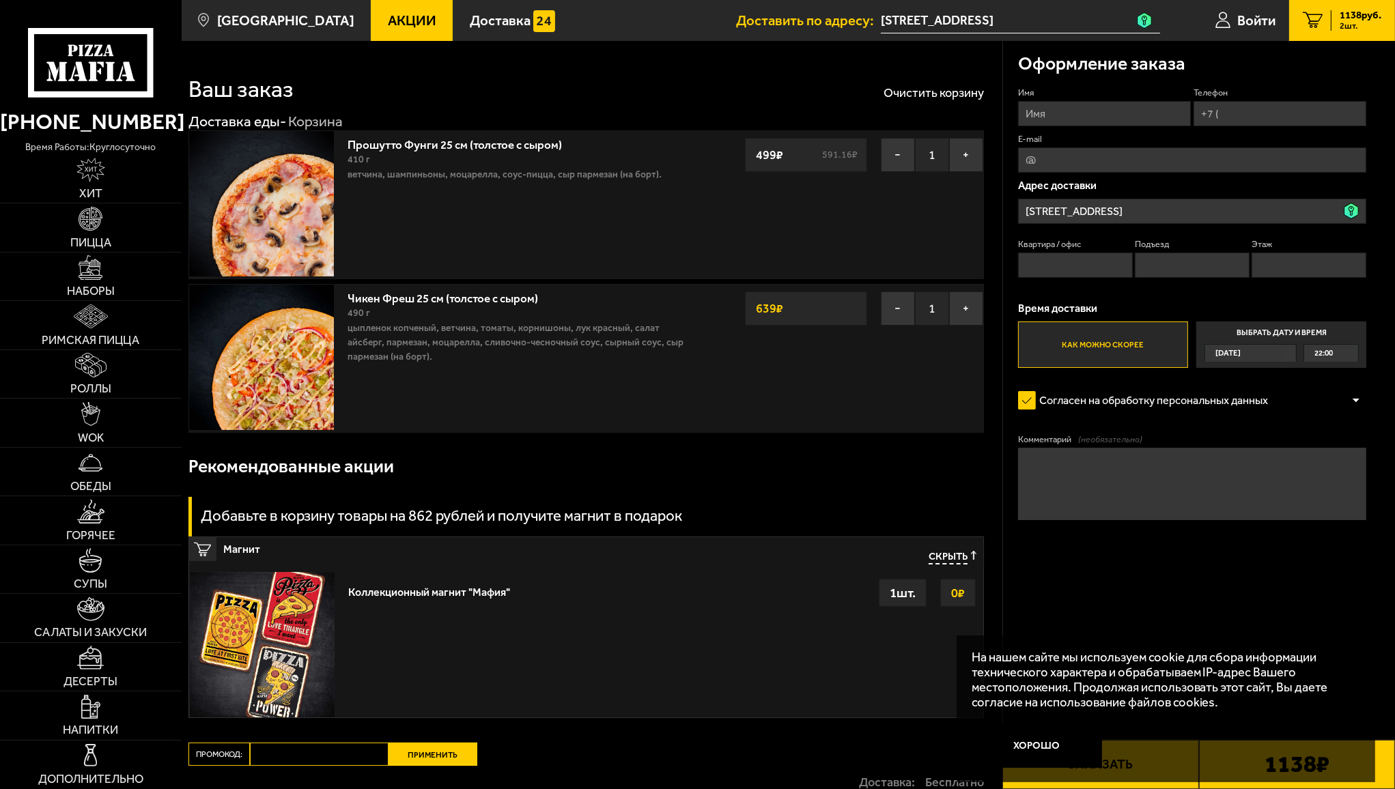
click at [1057, 112] on input "Имя" at bounding box center [1104, 113] width 173 height 25
type input "[PERSON_NAME]"
type input "[PHONE_NUMBER]"
type input "[EMAIL_ADDRESS][DOMAIN_NAME]"
click at [1082, 275] on input "Квартира / офис" at bounding box center [1075, 265] width 115 height 25
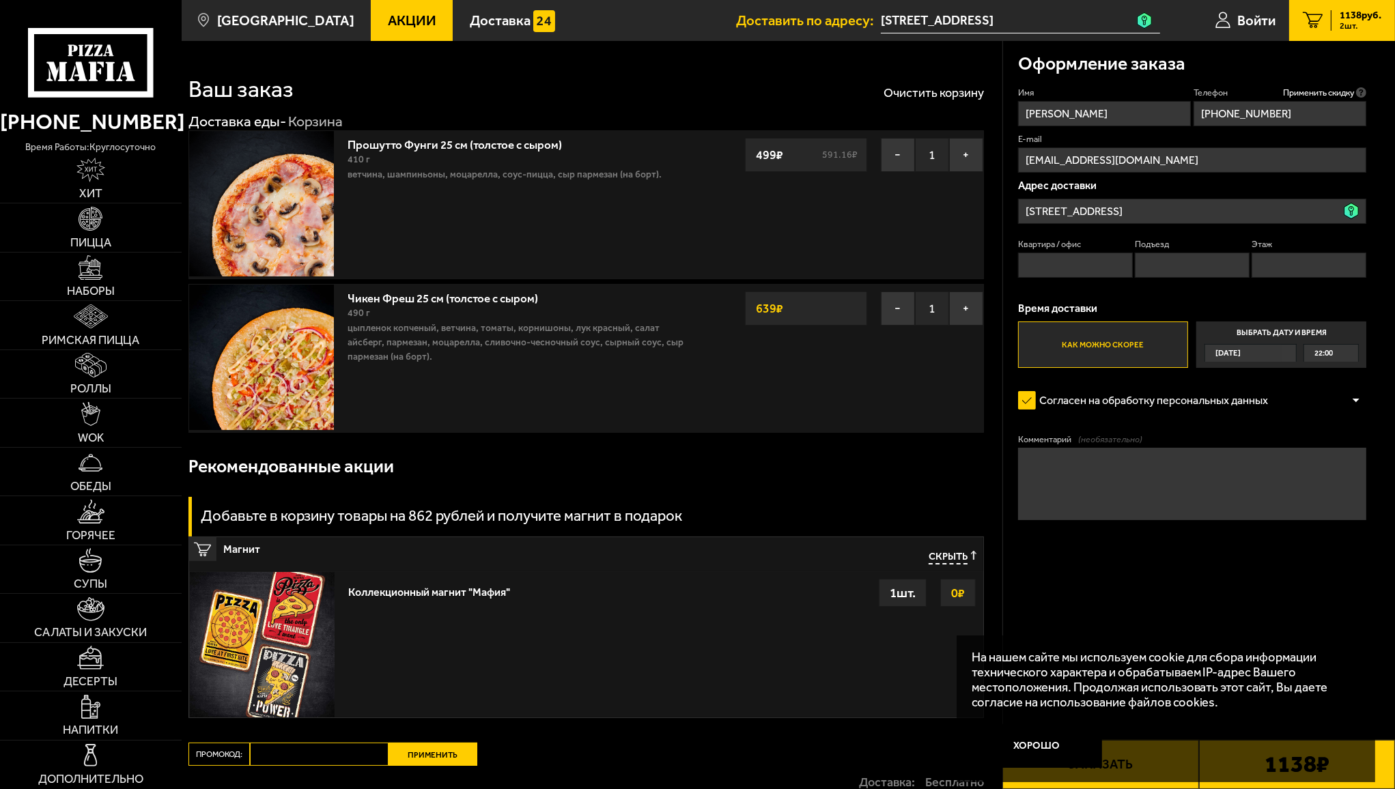
type input "148"
click at [1175, 261] on input "Подъезд" at bounding box center [1192, 265] width 115 height 25
type input "3"
click at [1307, 264] on input "Этаж" at bounding box center [1309, 265] width 115 height 25
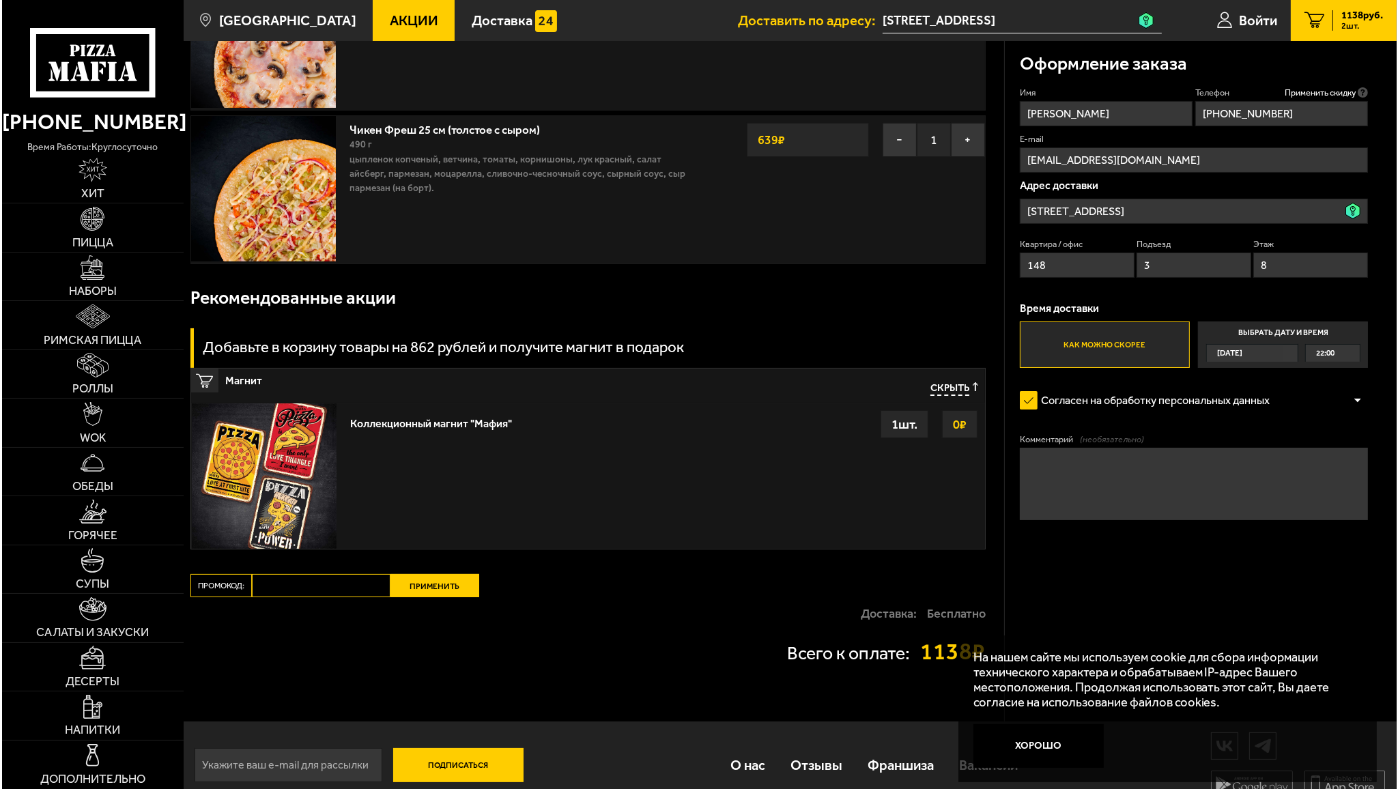
scroll to position [188, 0]
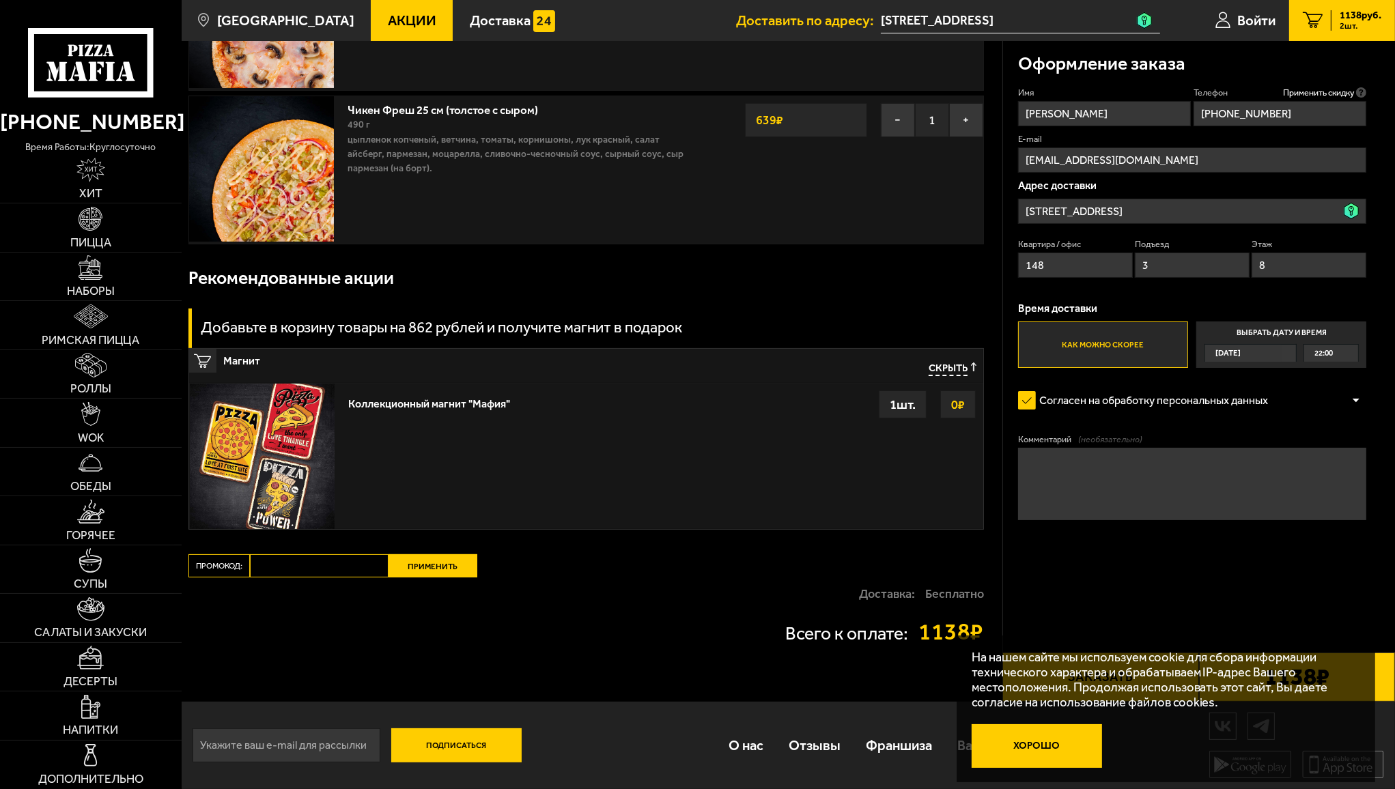
type input "8"
click at [1052, 746] on button "Хорошо" at bounding box center [1037, 747] width 131 height 44
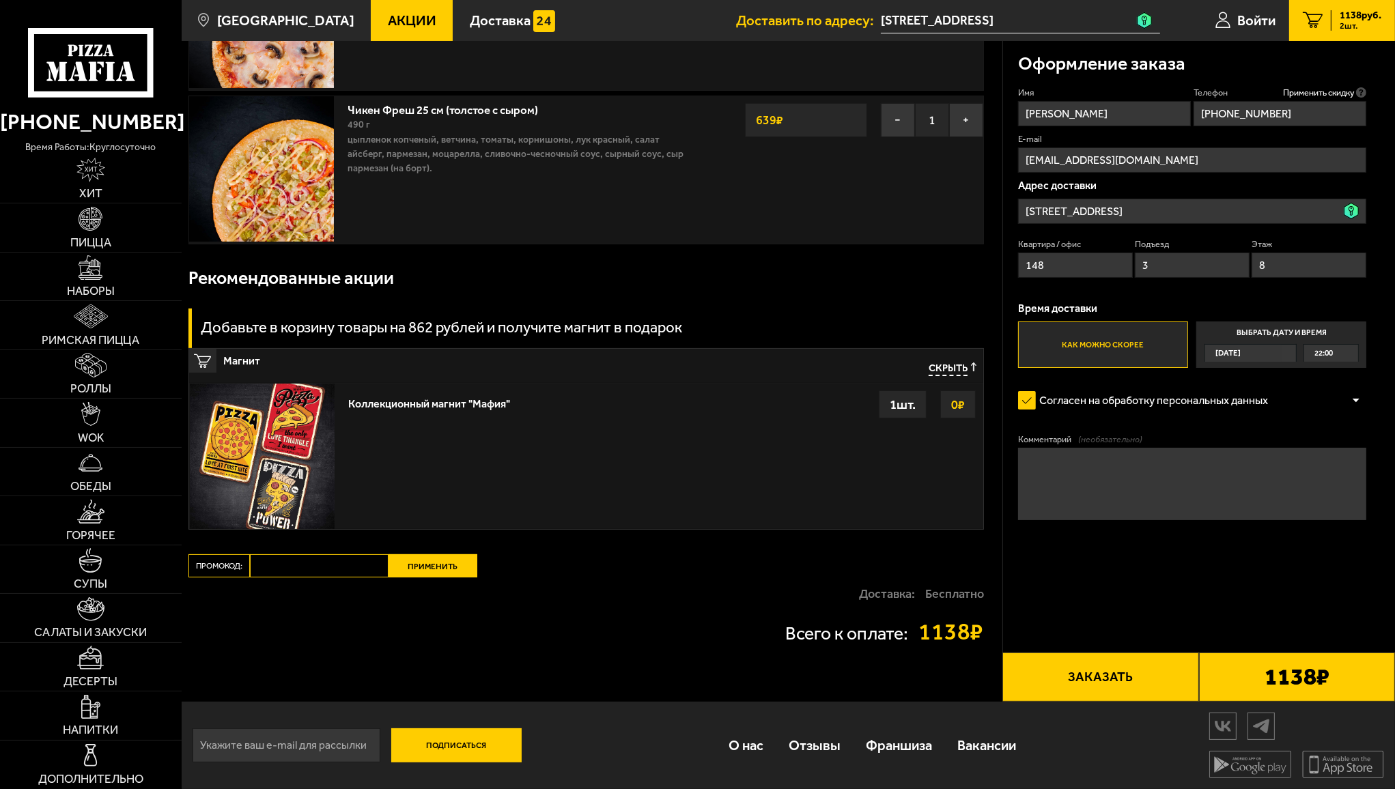
click at [1123, 677] on button "Заказать" at bounding box center [1100, 677] width 196 height 49
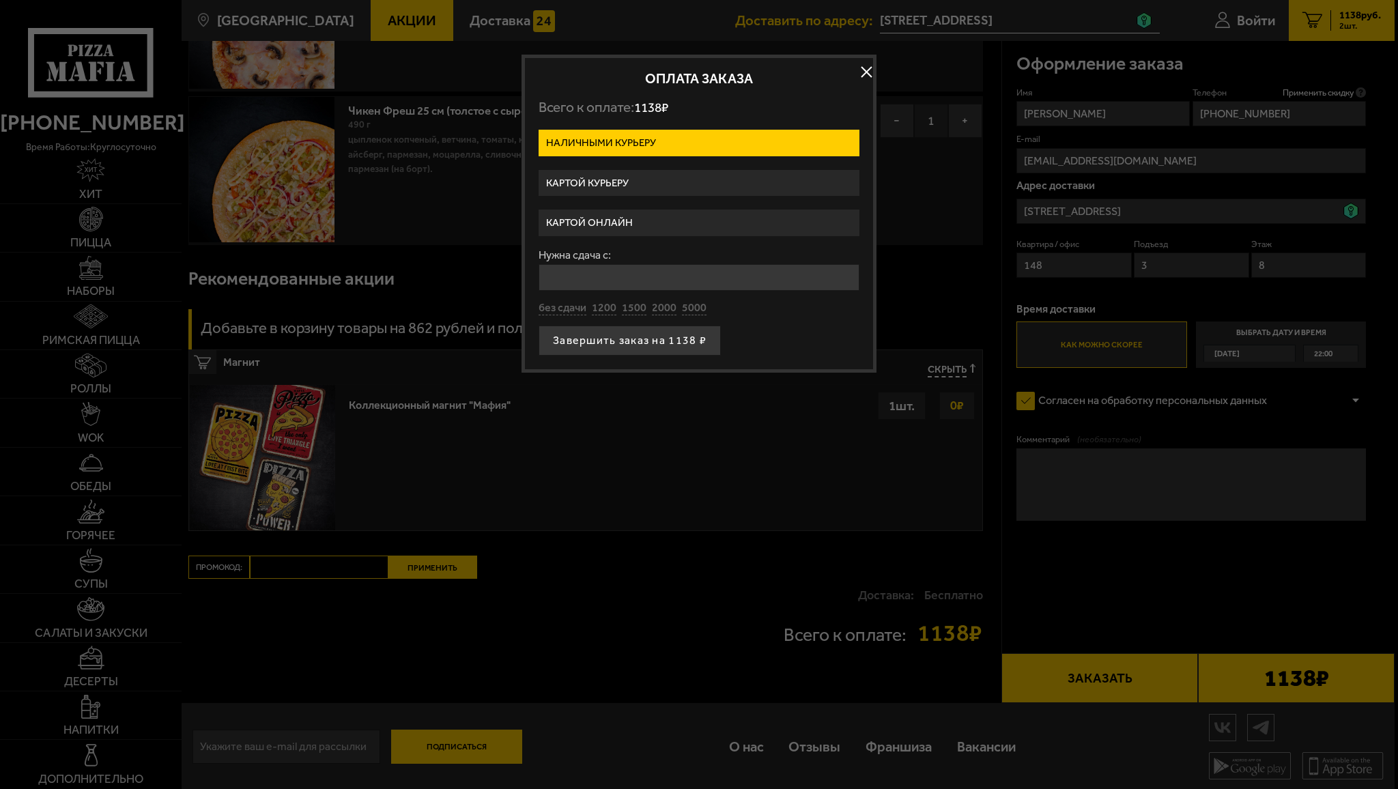
click at [631, 175] on label "Картой курьеру" at bounding box center [699, 183] width 321 height 27
click at [0, 0] on input "Картой курьеру" at bounding box center [0, 0] width 0 height 0
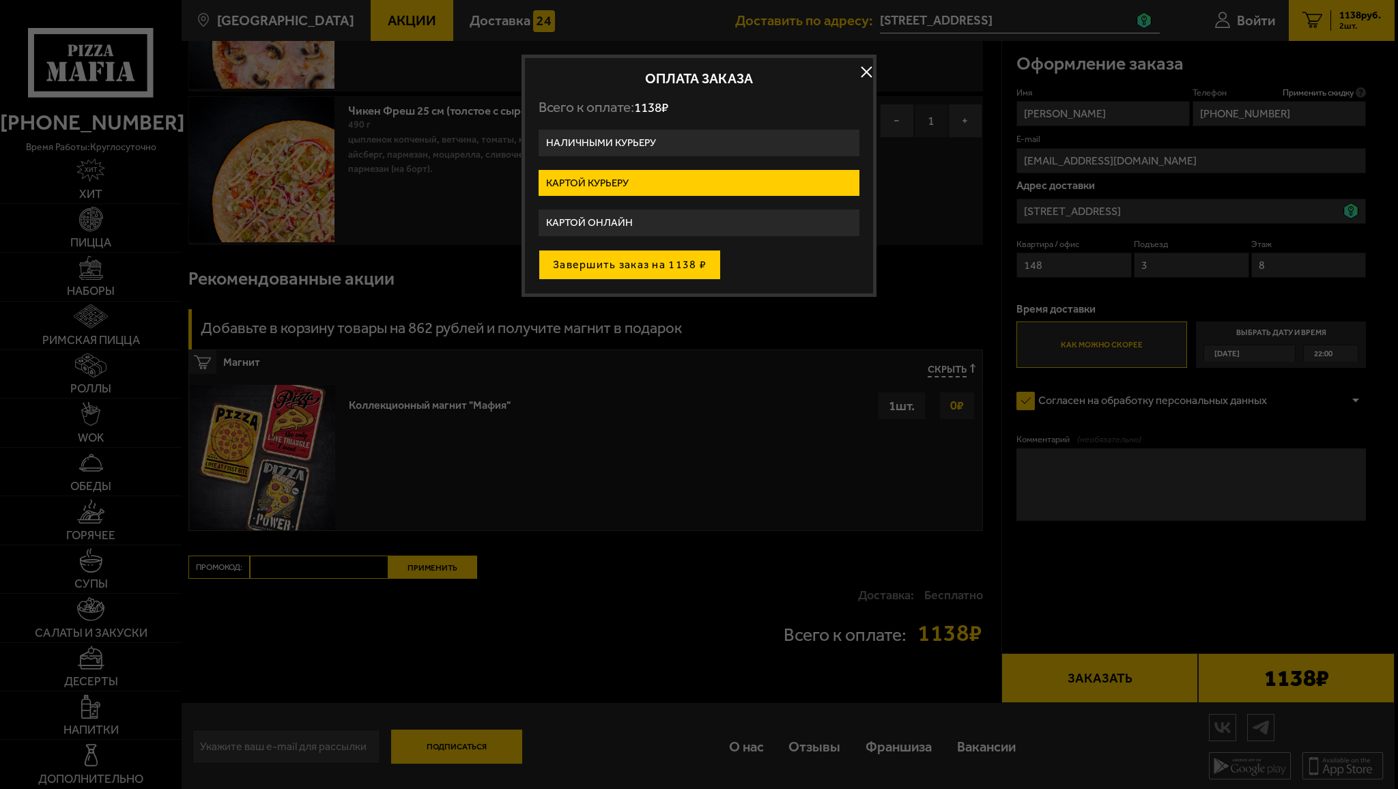
click at [683, 266] on button "Завершить заказ на 1138 ₽" at bounding box center [630, 265] width 182 height 30
